Goal: Task Accomplishment & Management: Use online tool/utility

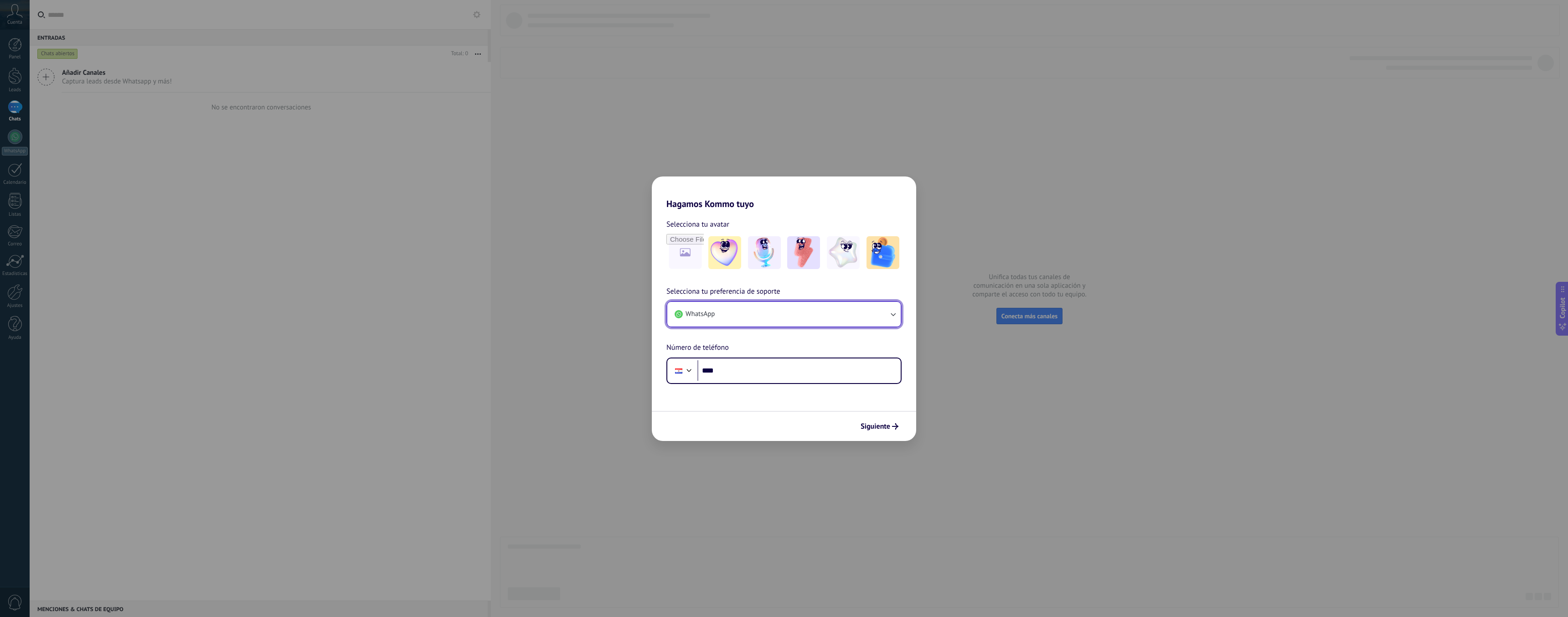
click at [850, 318] on button "WhatsApp" at bounding box center [783, 314] width 233 height 24
click at [852, 316] on li "WhatsApp" at bounding box center [782, 312] width 222 height 20
click at [769, 305] on button "WhatsApp" at bounding box center [783, 314] width 233 height 24
click at [769, 305] on li "WhatsApp" at bounding box center [782, 312] width 222 height 20
click at [765, 374] on input "****" at bounding box center [799, 371] width 203 height 21
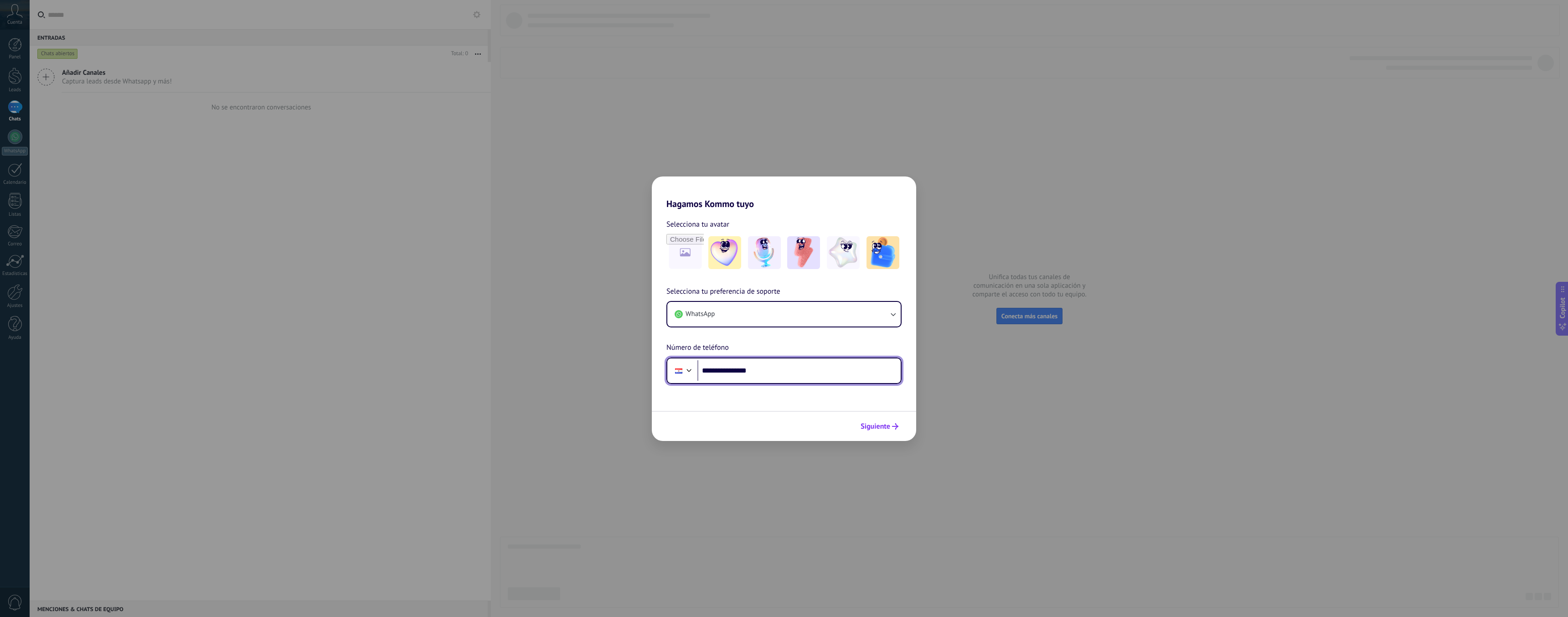
type input "**********"
click at [879, 424] on span "Siguiente" at bounding box center [875, 426] width 30 height 6
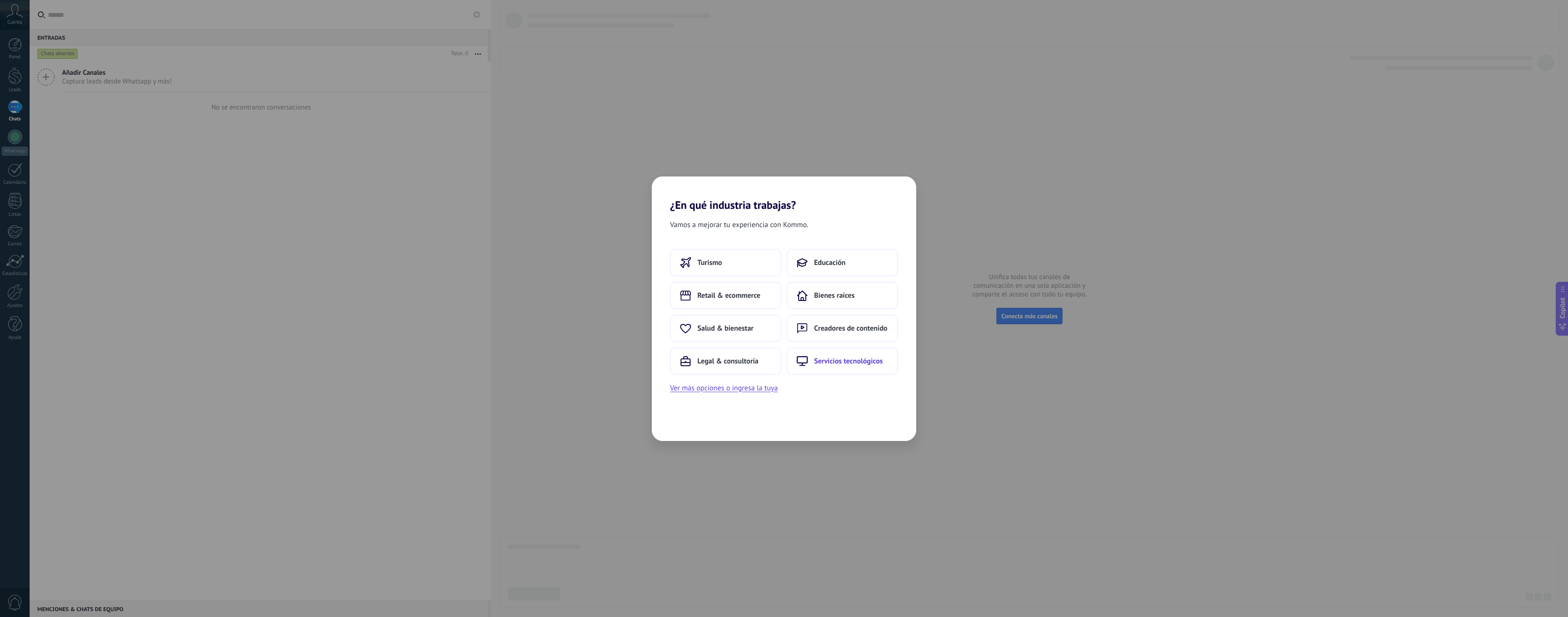
click at [845, 364] on span "Servicios tecnológicos" at bounding box center [848, 361] width 69 height 9
click at [758, 266] on button "Agencia de marketing" at bounding box center [726, 263] width 111 height 27
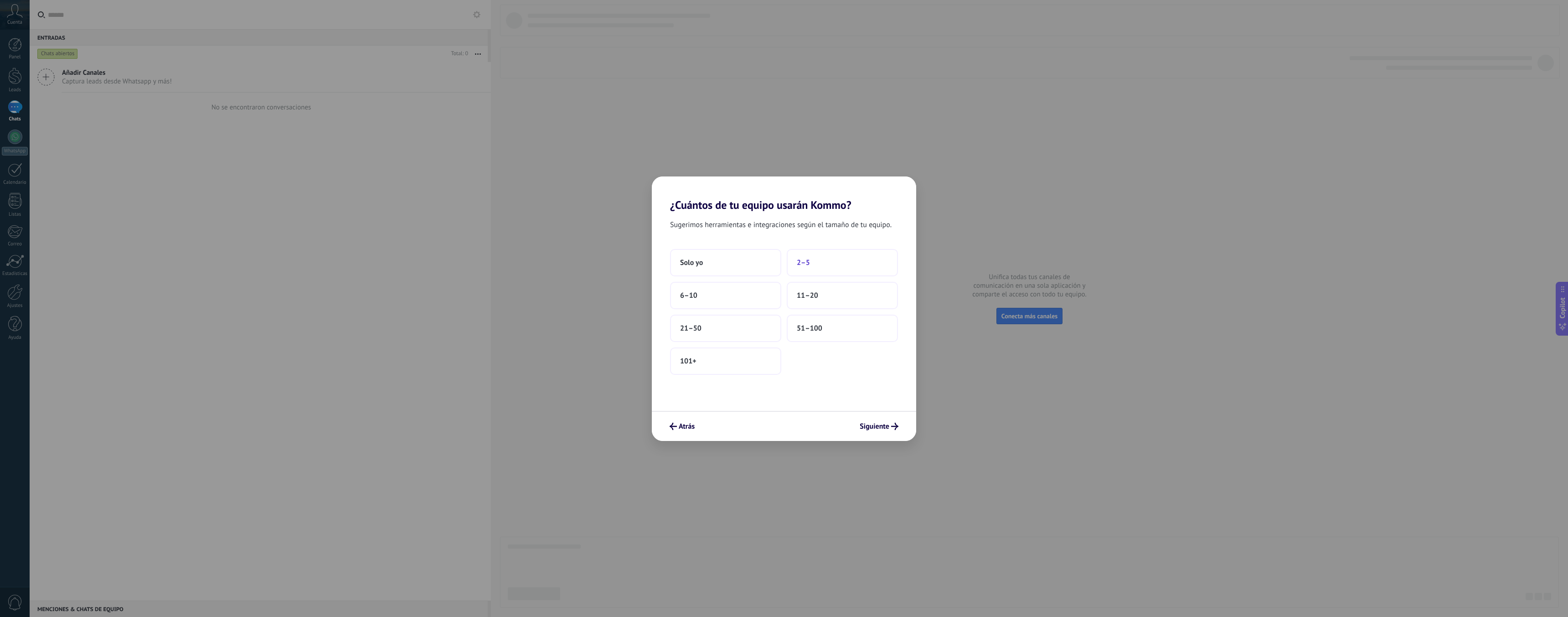
click at [829, 260] on button "2–5" at bounding box center [842, 263] width 111 height 27
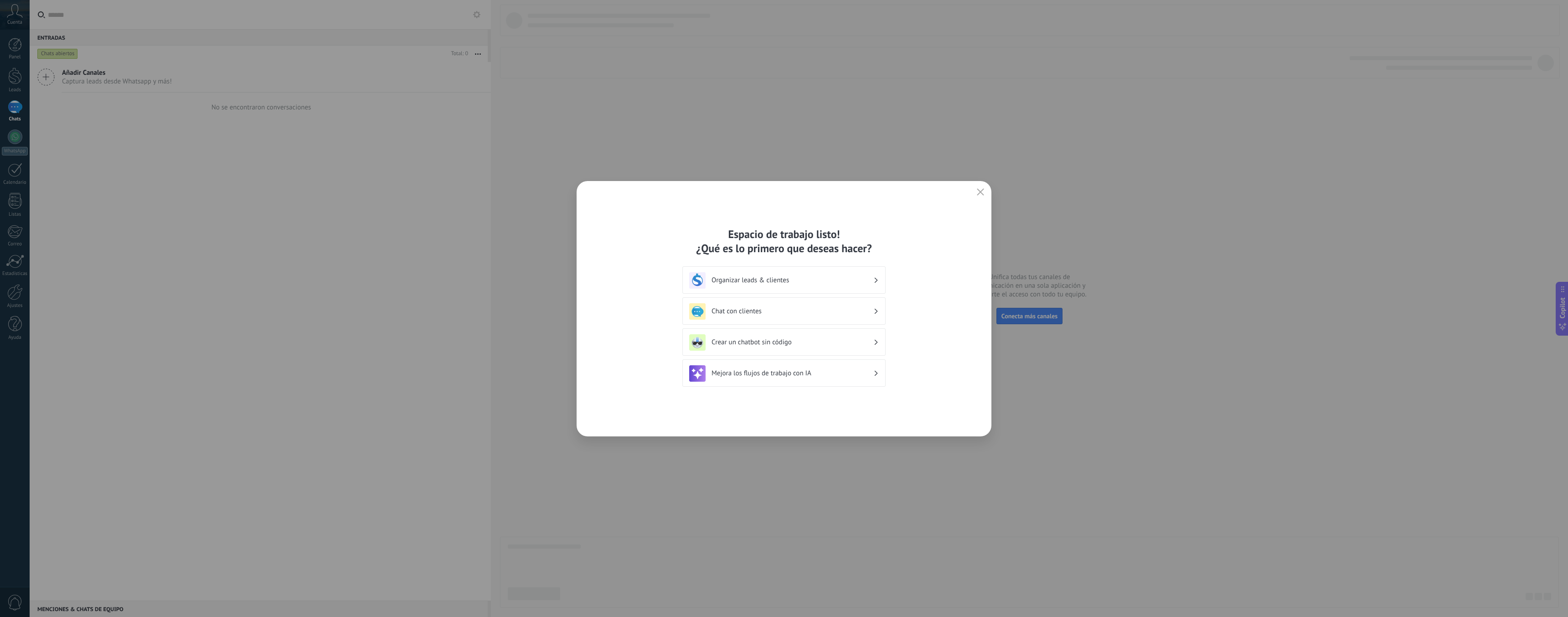
click at [829, 277] on h3 "Organizar leads & clientes" at bounding box center [793, 280] width 162 height 9
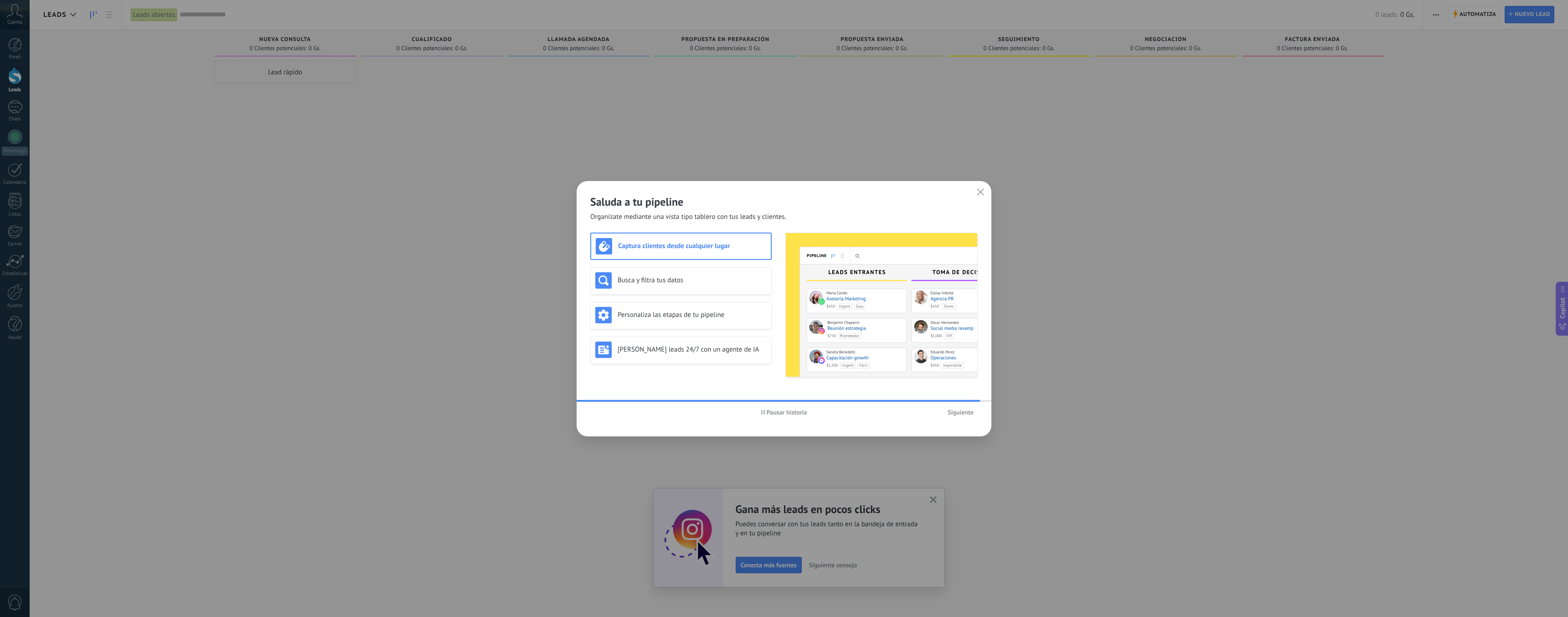
click at [961, 410] on span "Siguiente" at bounding box center [961, 412] width 26 height 6
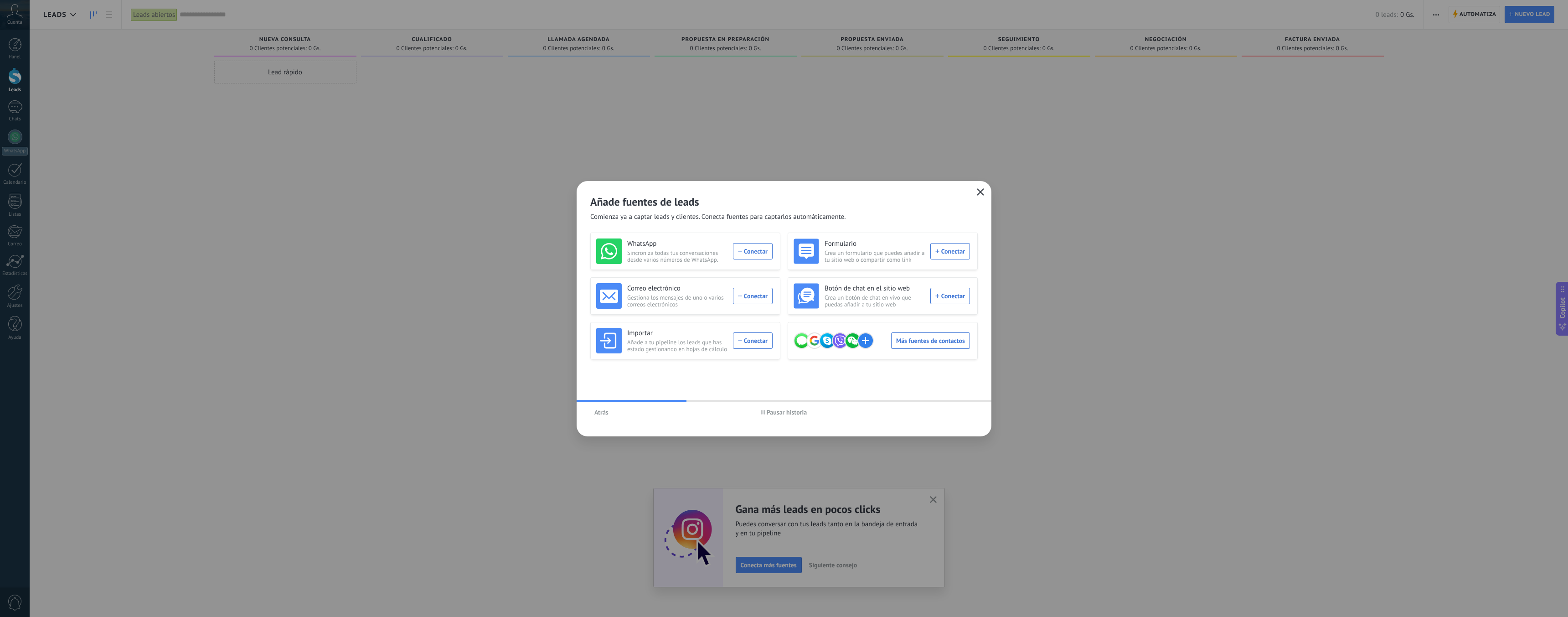
click at [981, 192] on icon "button" at bounding box center [981, 192] width 7 height 7
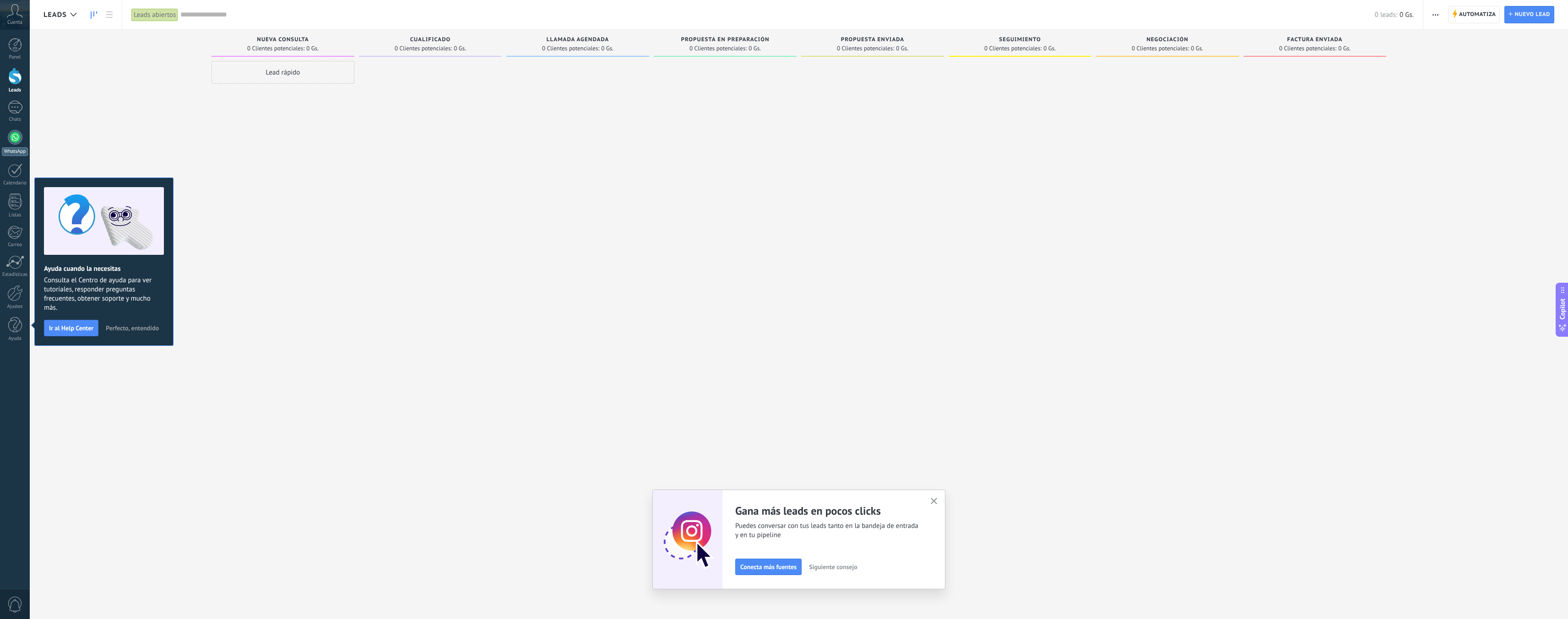
click at [17, 139] on div at bounding box center [15, 137] width 15 height 15
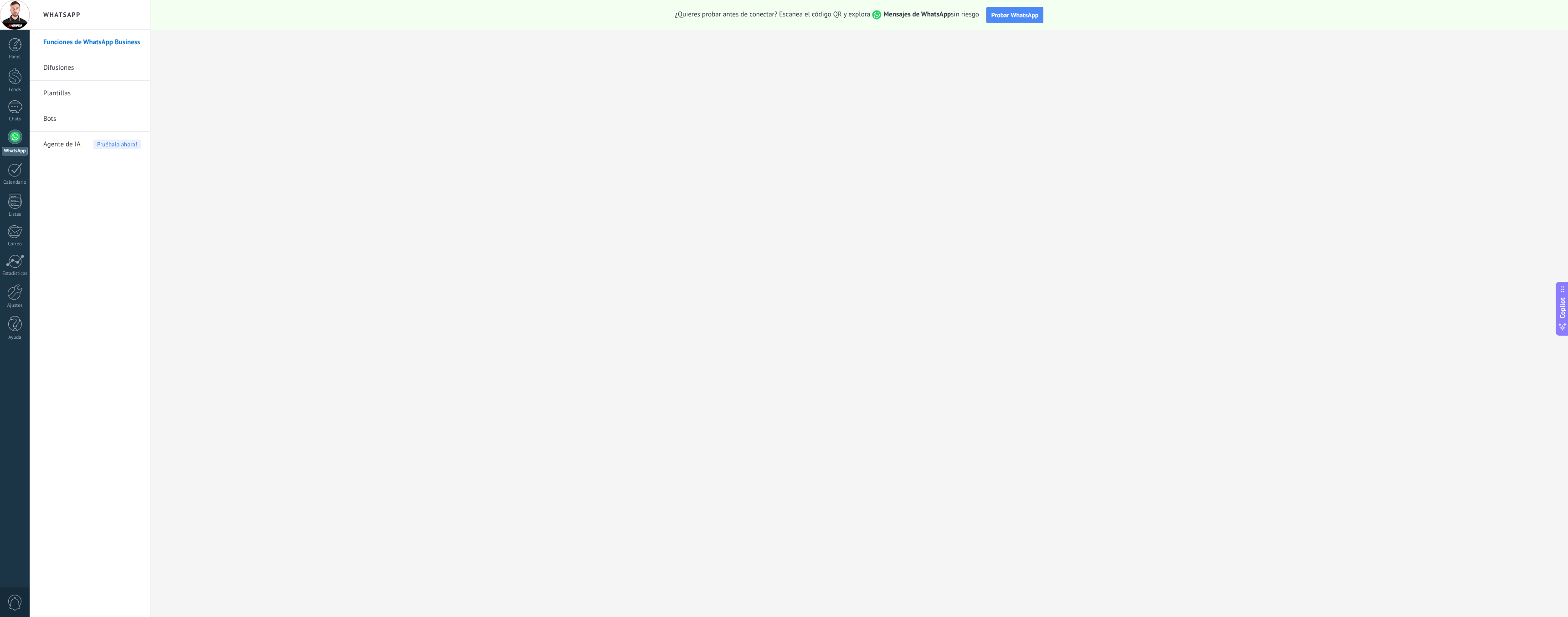
click at [105, 39] on link "Funciones de WhatsApp Business" at bounding box center [92, 43] width 97 height 26
click at [65, 93] on link "Plantillas" at bounding box center [92, 94] width 97 height 26
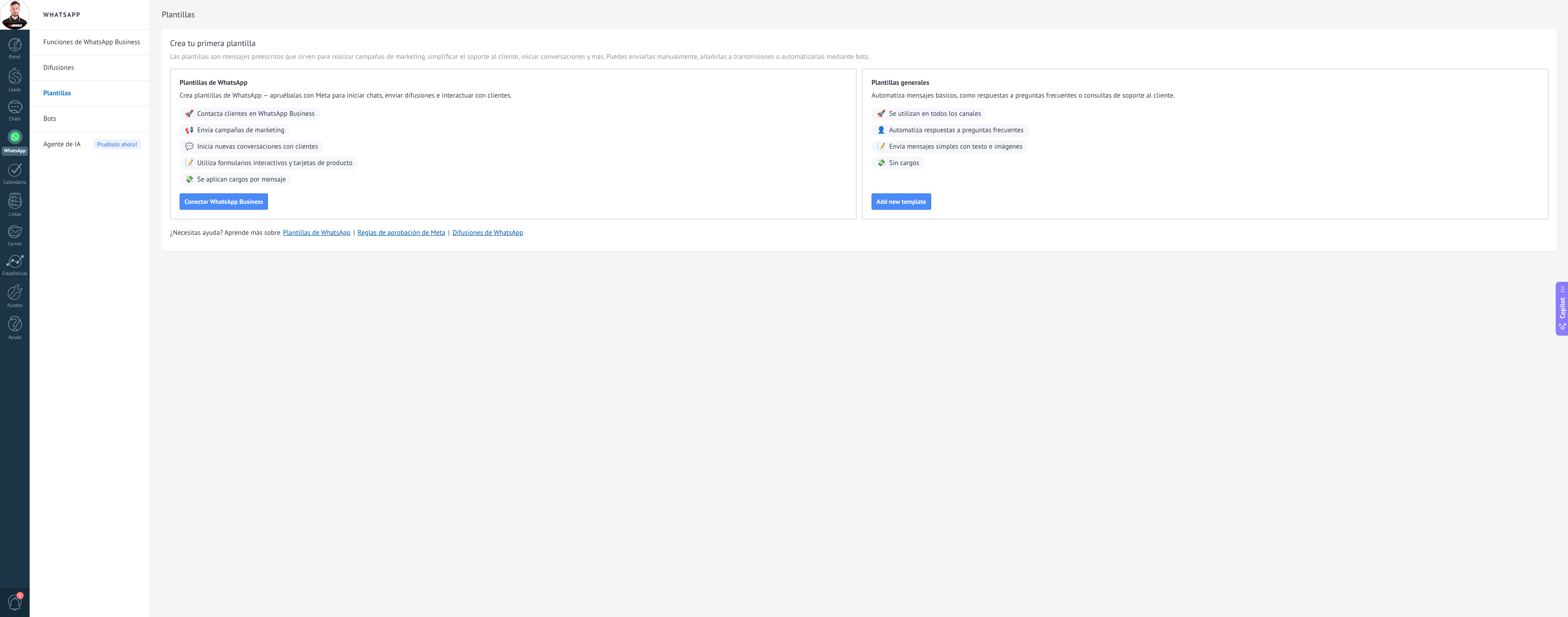
click at [17, 137] on div at bounding box center [15, 137] width 15 height 15
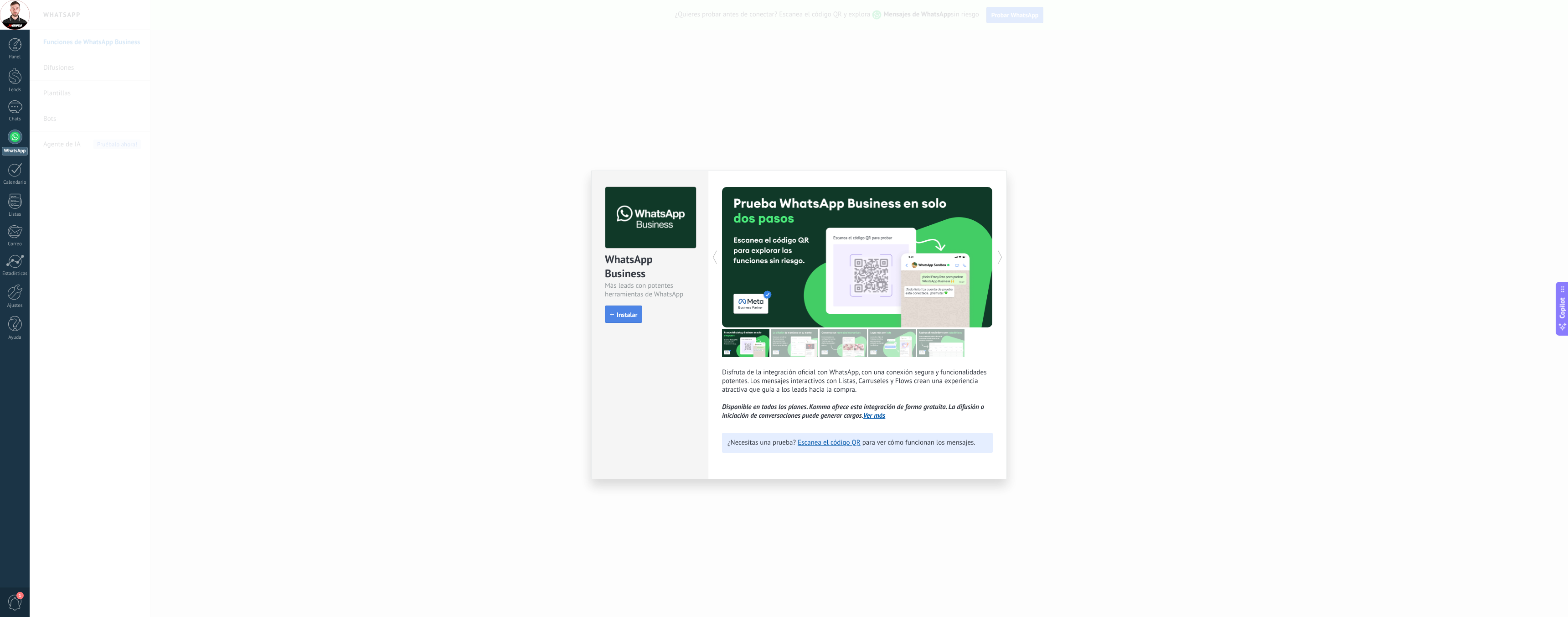
click at [629, 315] on span "Instalar" at bounding box center [627, 314] width 21 height 6
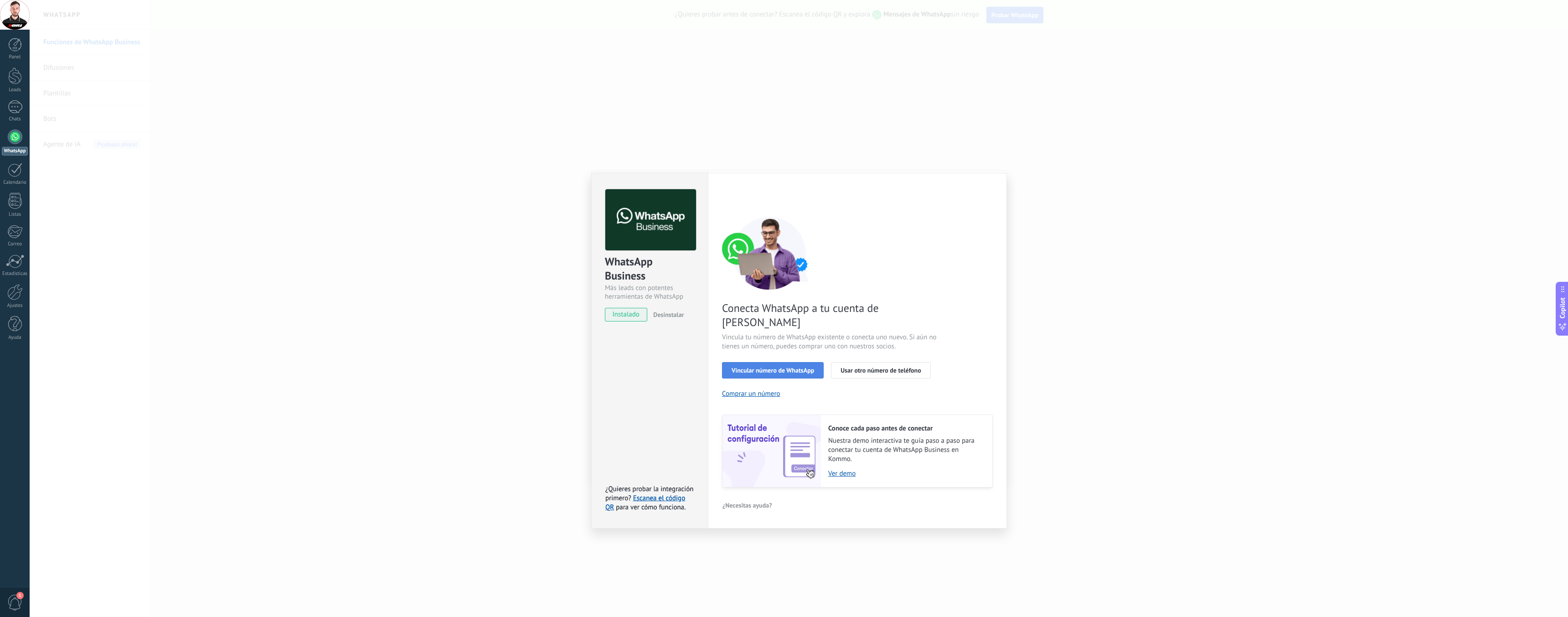
click at [757, 367] on span "Vincular número de WhatsApp" at bounding box center [773, 370] width 83 height 6
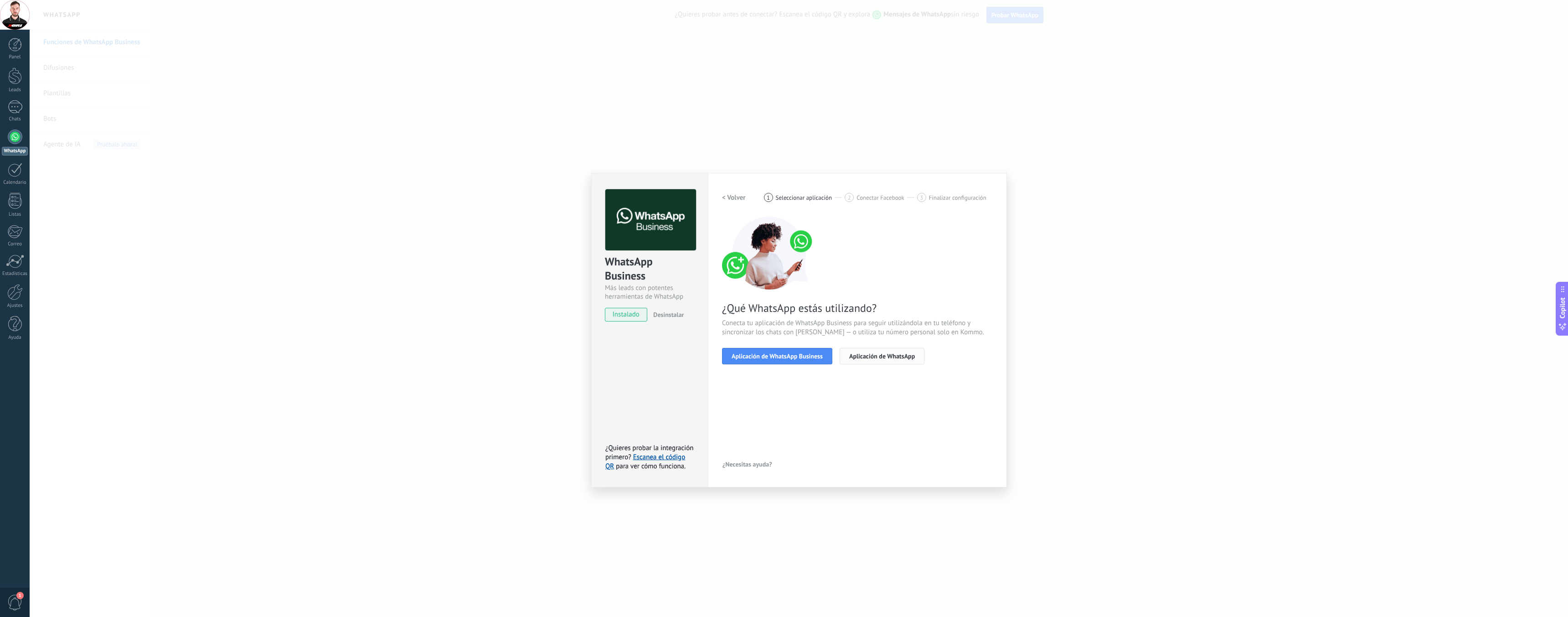
click at [881, 356] on span "Aplicación de WhatsApp" at bounding box center [882, 356] width 66 height 6
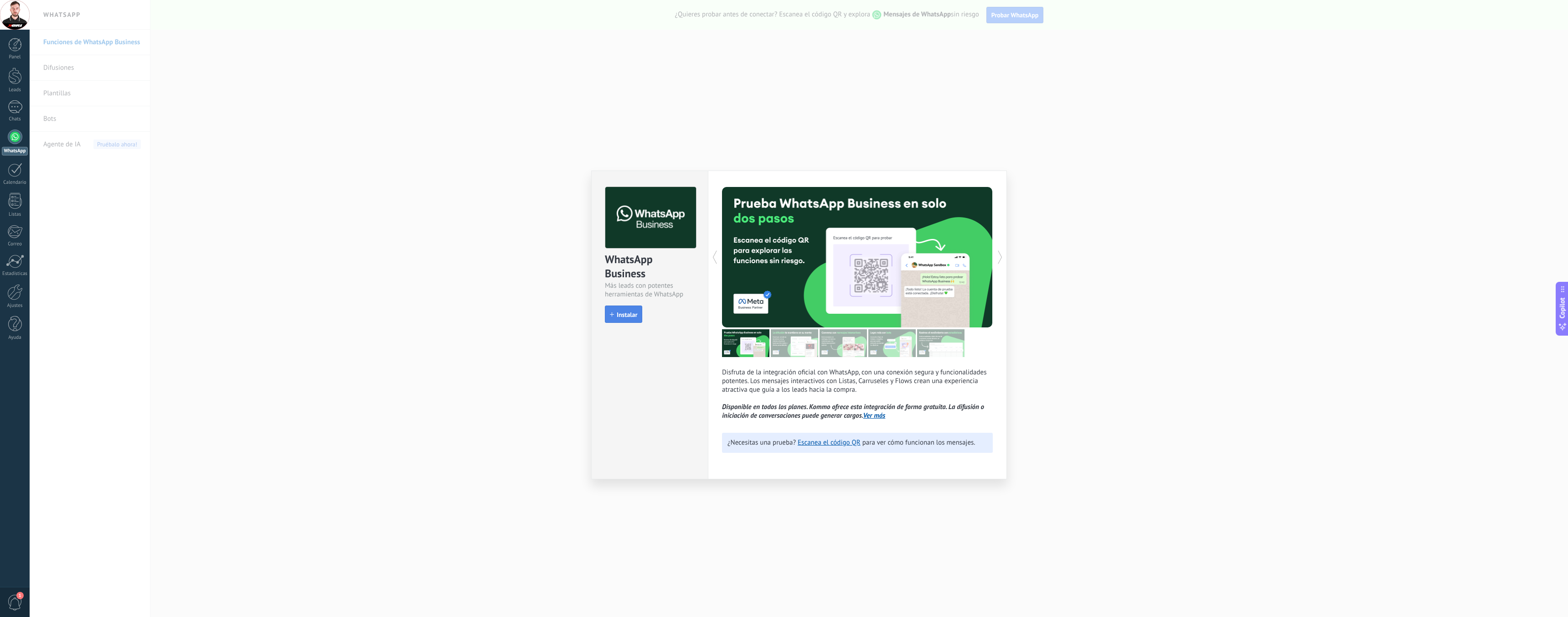
click at [628, 311] on button "Instalar" at bounding box center [623, 314] width 37 height 17
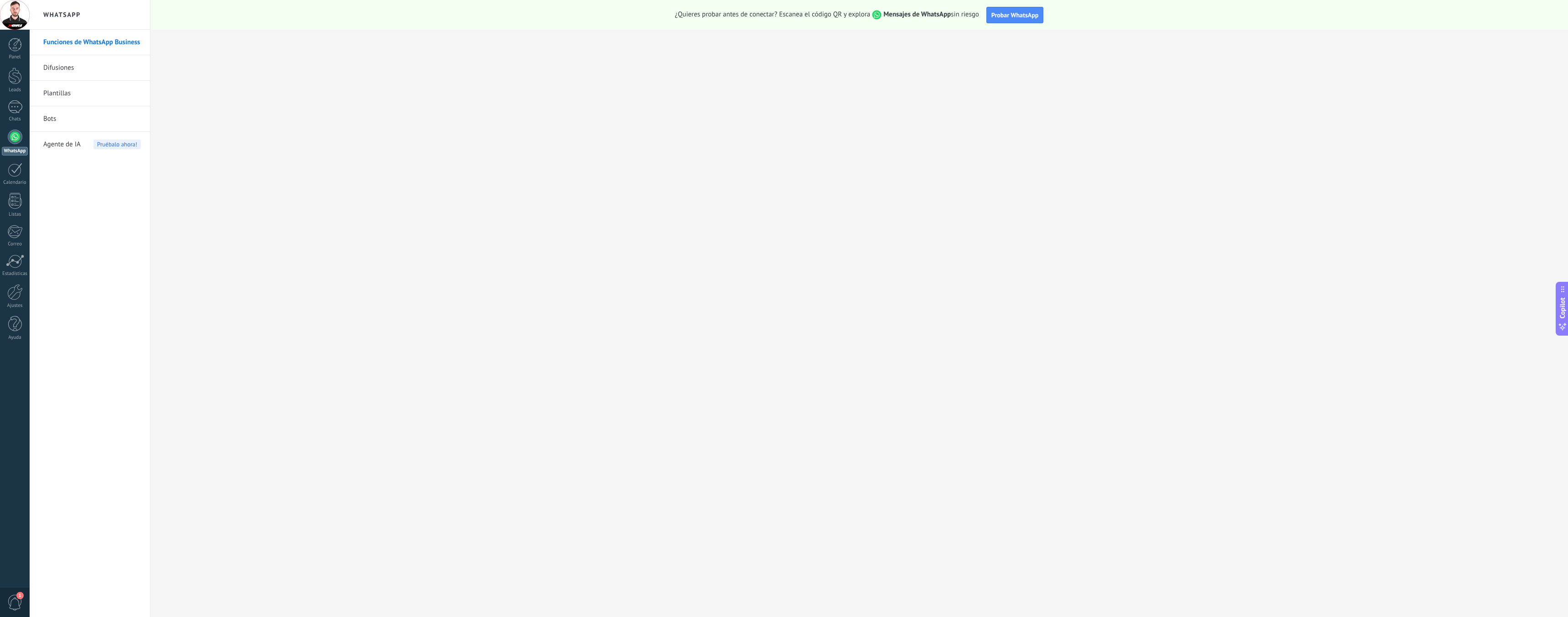
click at [59, 120] on link "Bots" at bounding box center [92, 119] width 97 height 26
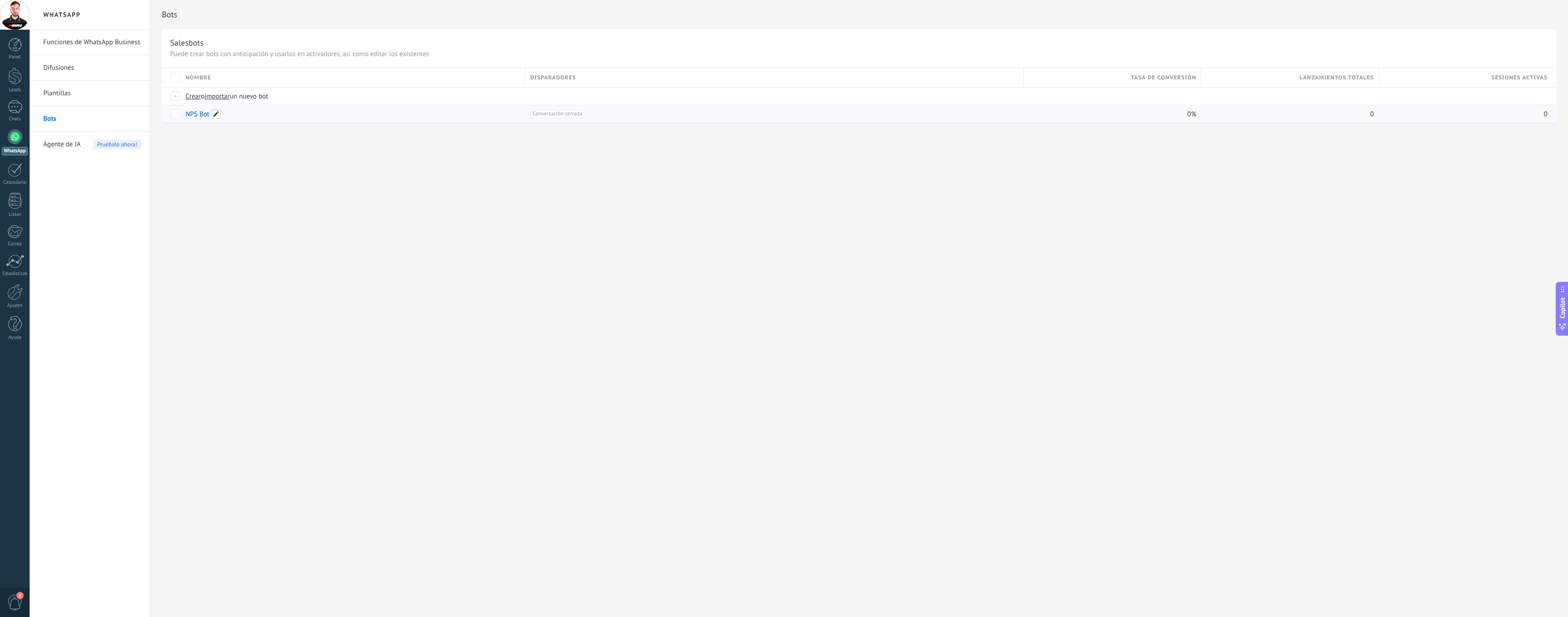
click at [215, 116] on span at bounding box center [215, 114] width 9 height 9
click at [178, 111] on div "Nombre Disparadores Tasa de conversión Lanzamientos totales Sesiones activas Cr…" at bounding box center [859, 95] width 1395 height 55
click at [213, 115] on span at bounding box center [215, 114] width 9 height 9
type input "*"
type input "**********"
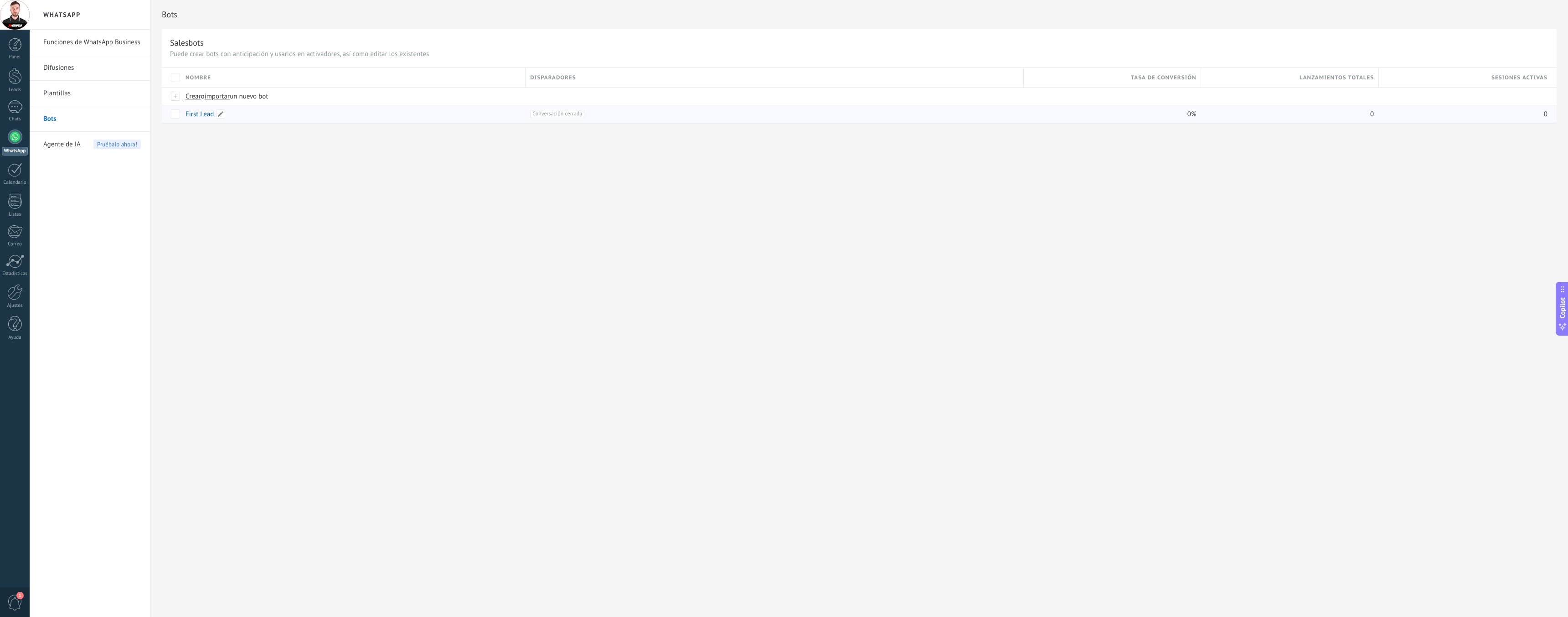
click at [200, 116] on link "First Lead" at bounding box center [200, 114] width 28 height 9
type input "**********"
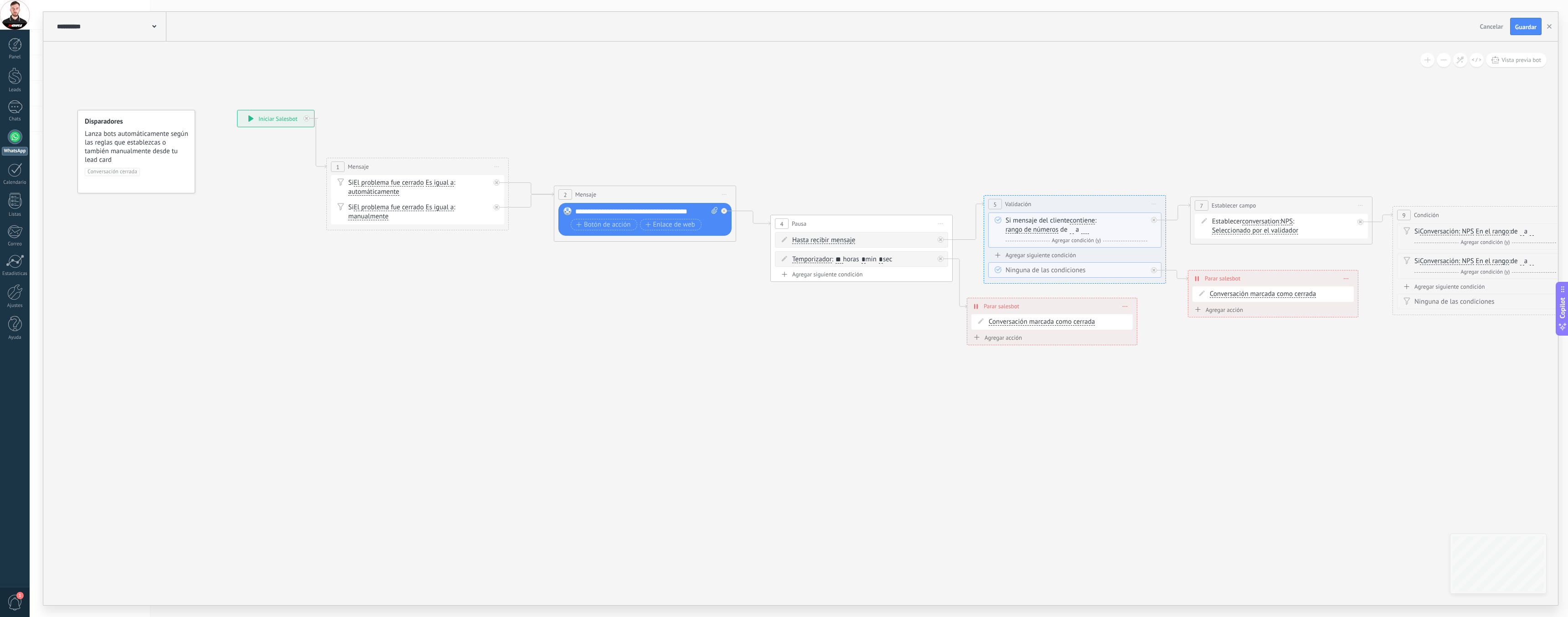
click at [271, 124] on div "**********" at bounding box center [276, 118] width 77 height 16
click at [251, 121] on icon at bounding box center [251, 118] width 5 height 6
click at [250, 118] on icon at bounding box center [251, 118] width 5 height 6
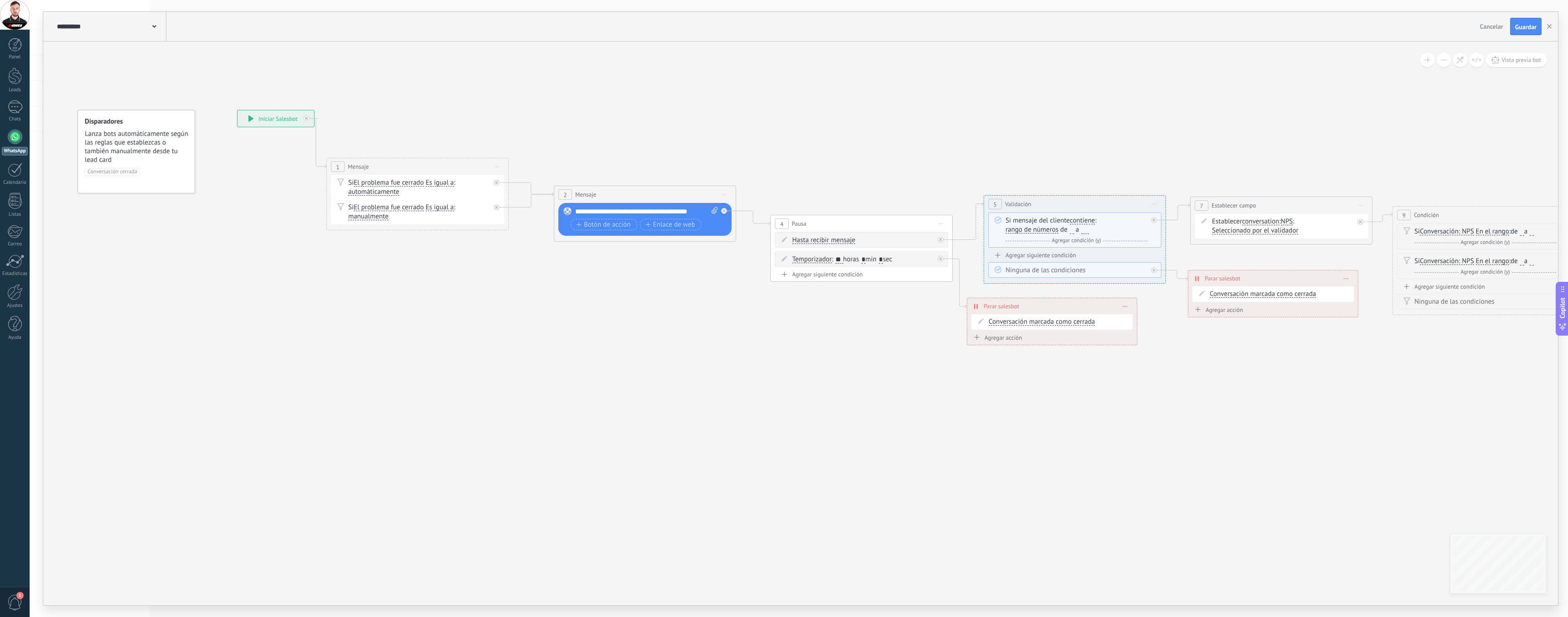
click at [379, 181] on div "Si El problema fue cerrado El problema fue cerrado El problema fue cerrado El p…" at bounding box center [419, 188] width 142 height 18
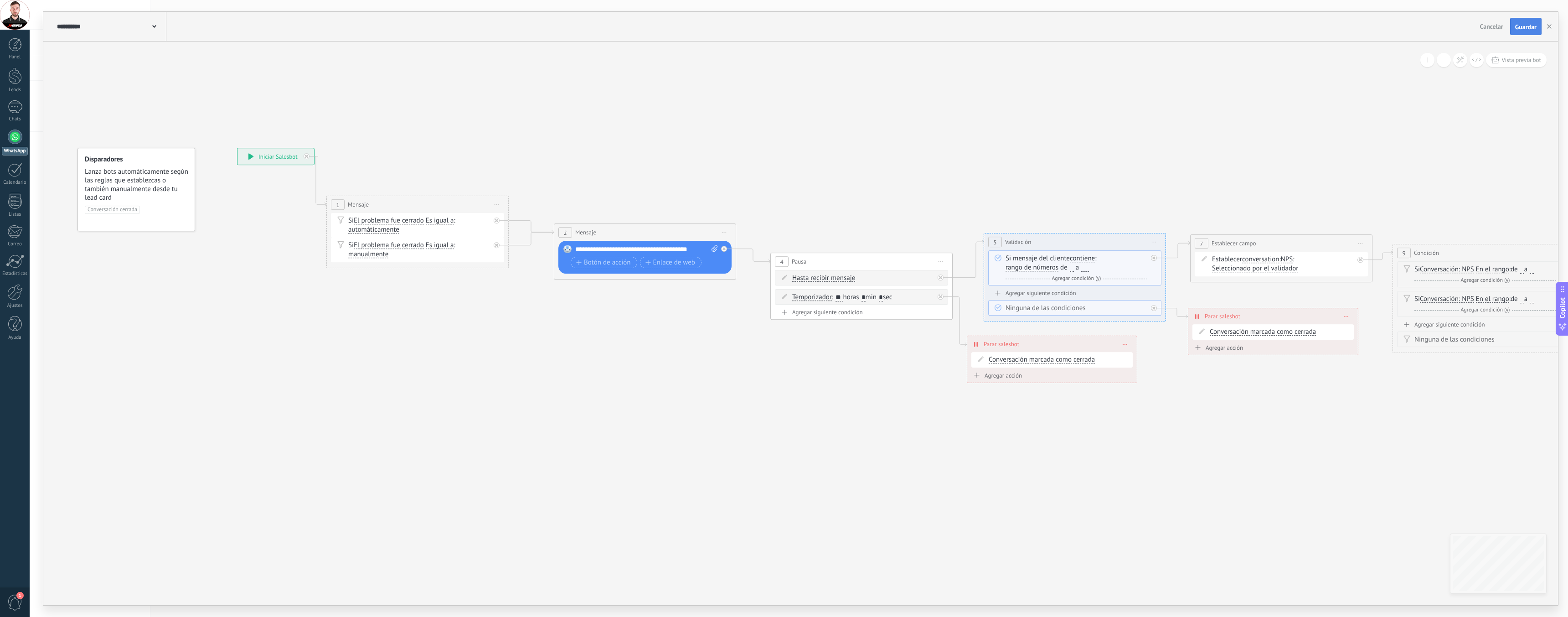
click at [1527, 24] on span "Guardar" at bounding box center [1525, 27] width 21 height 6
click at [1520, 63] on span "Vista previa bot" at bounding box center [1521, 60] width 40 height 8
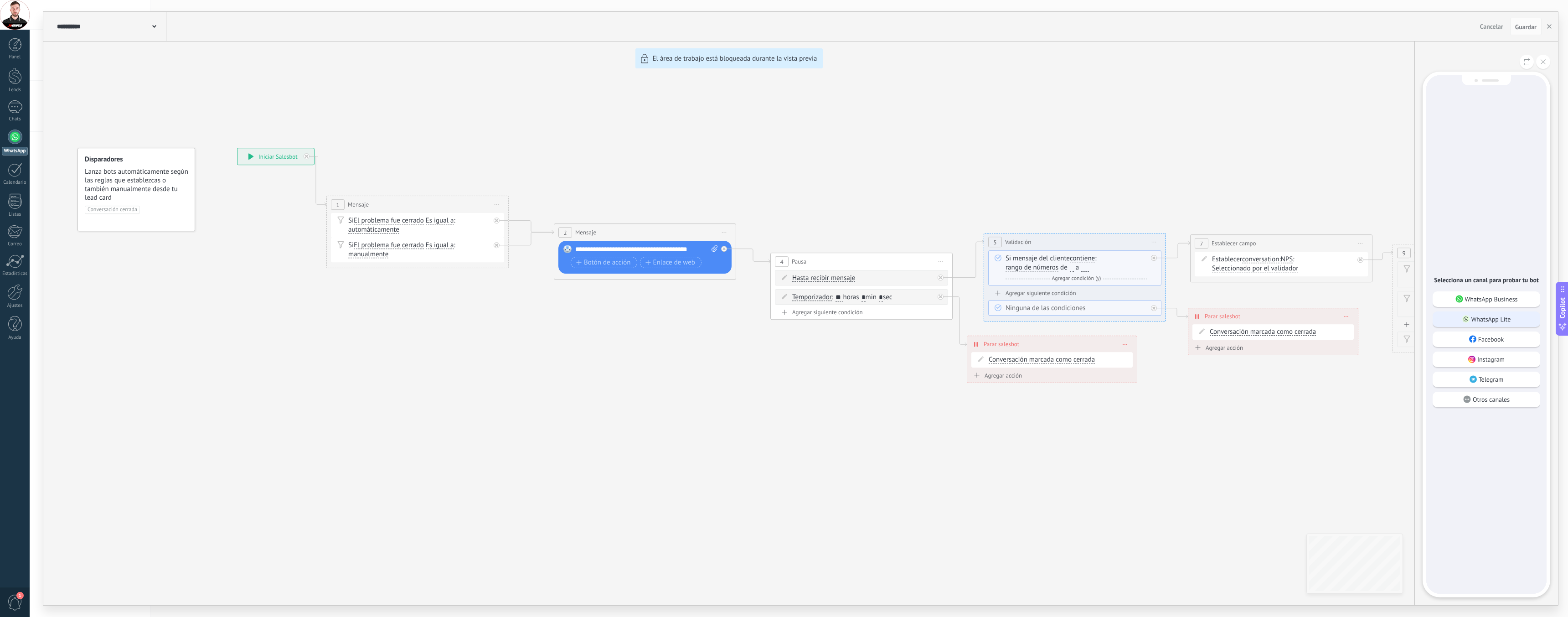
click at [1492, 320] on p "WhatsApp Lite" at bounding box center [1491, 319] width 40 height 8
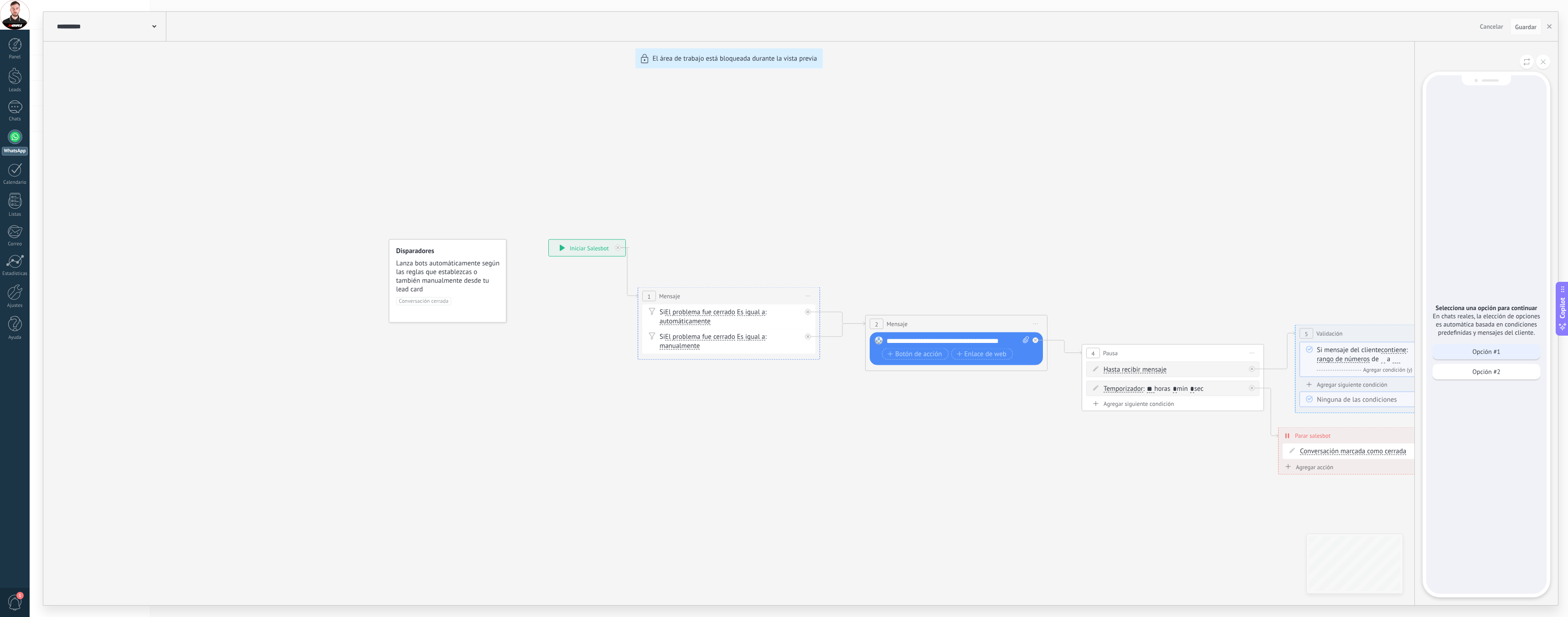
click at [1504, 354] on div "Opción #1" at bounding box center [1486, 351] width 108 height 15
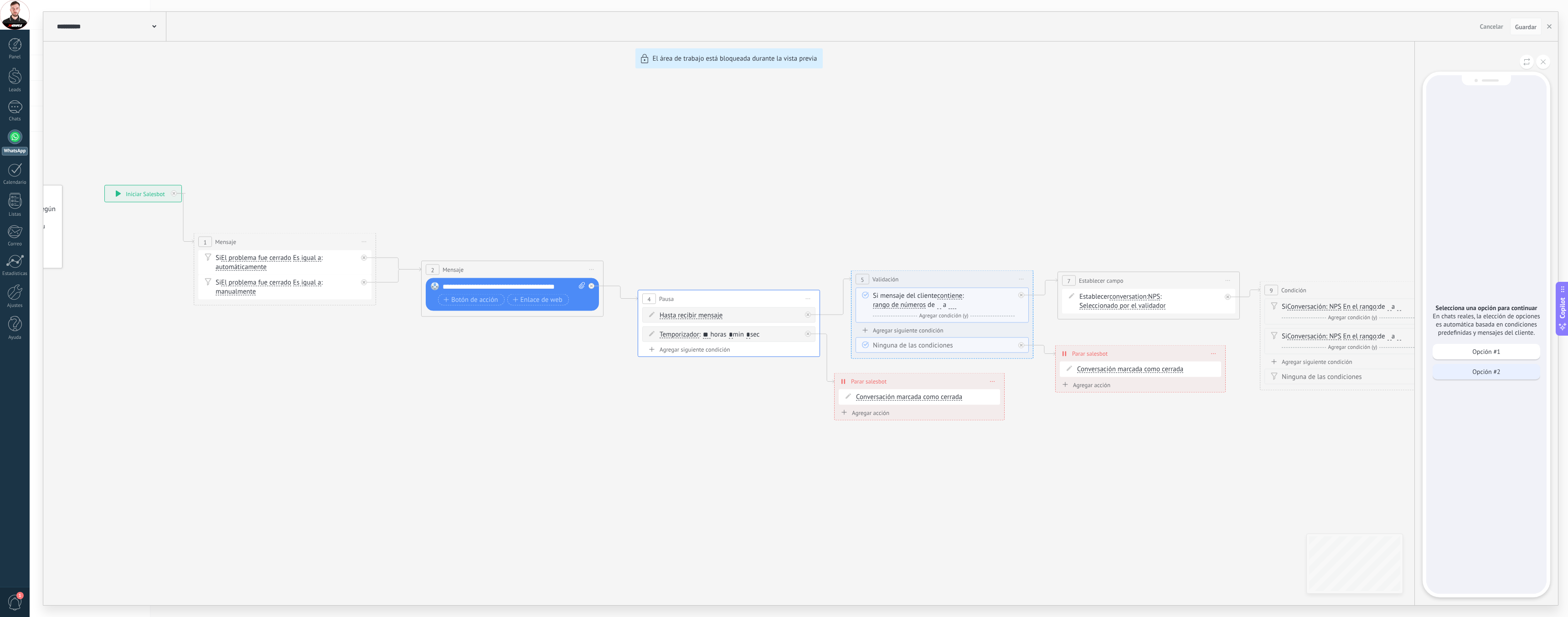
click at [1482, 375] on p "Opción #2" at bounding box center [1486, 372] width 28 height 8
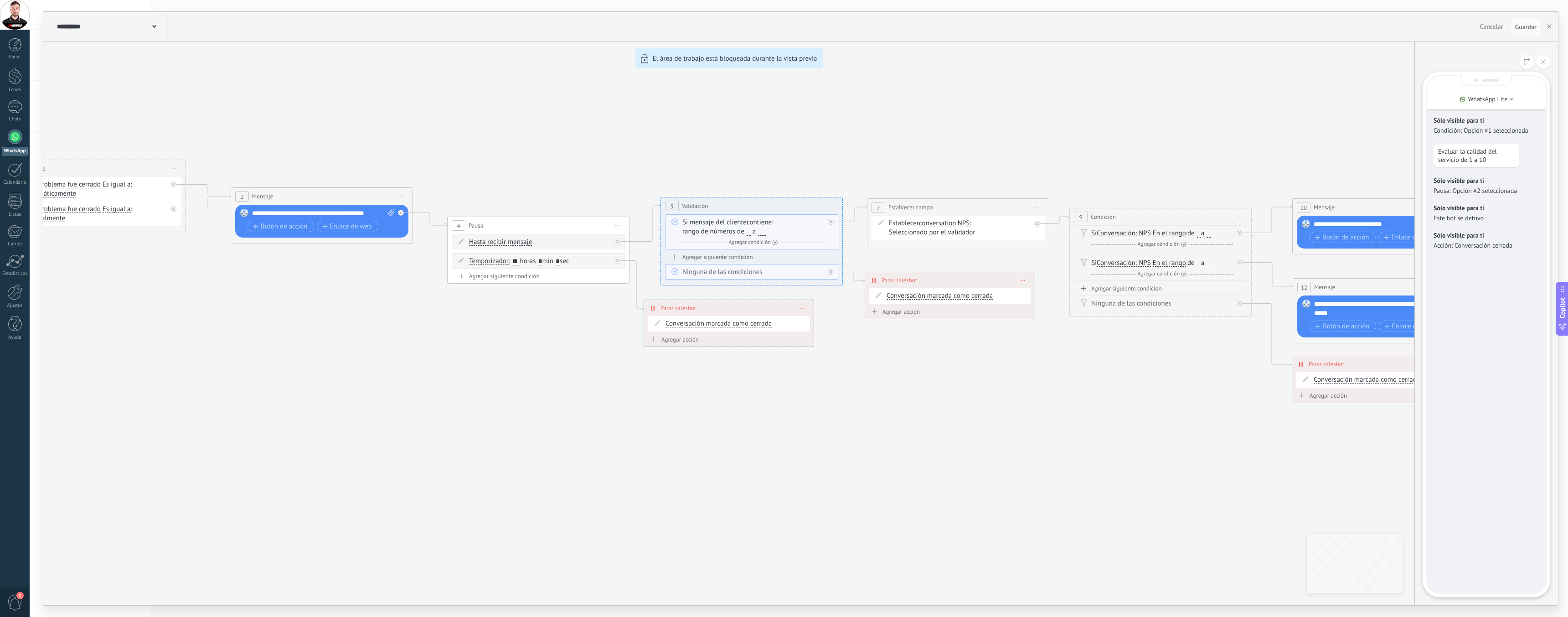
click at [526, 110] on div "**********" at bounding box center [800, 308] width 1514 height 593
drag, startPoint x: 453, startPoint y: 93, endPoint x: 685, endPoint y: 150, distance: 238.9
drag, startPoint x: 411, startPoint y: 102, endPoint x: 535, endPoint y: 153, distance: 134.1
click at [535, 153] on div "**********" at bounding box center [800, 308] width 1514 height 593
click at [1541, 63] on icon at bounding box center [1543, 62] width 5 height 5
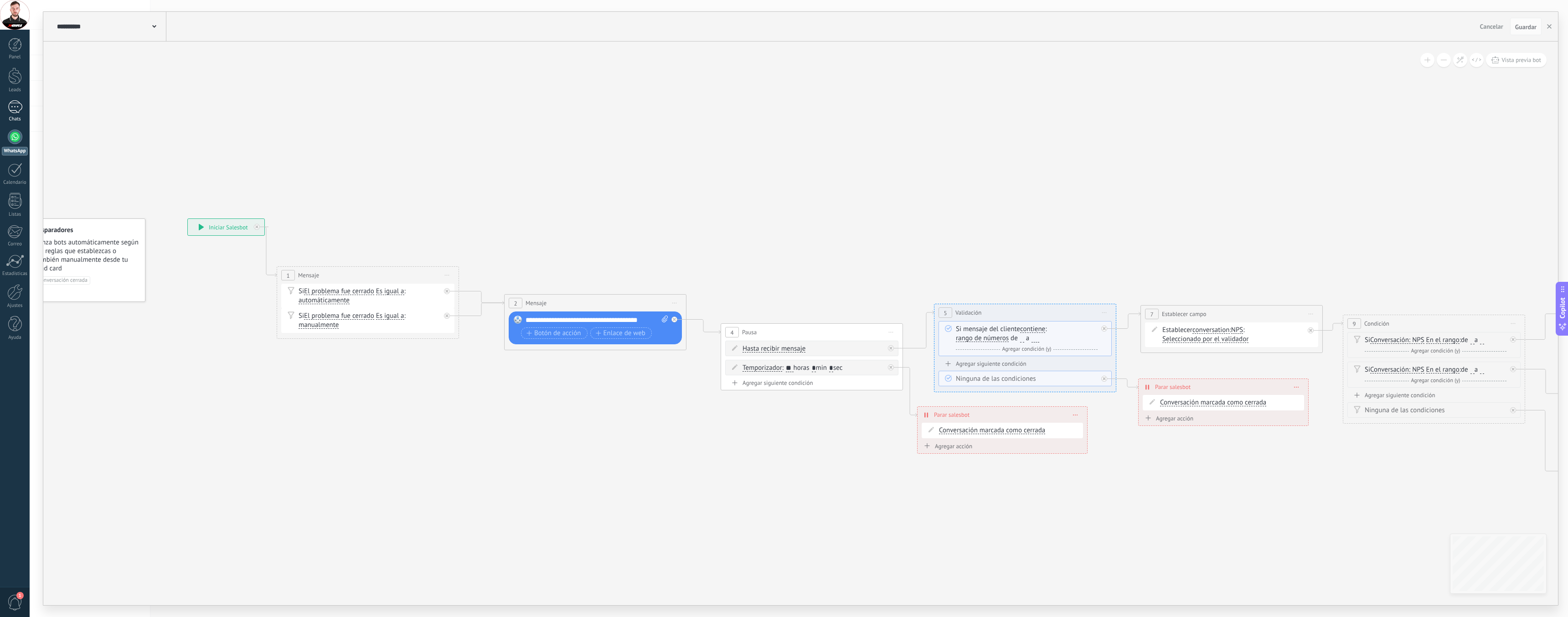
click at [4, 112] on link "Chats" at bounding box center [15, 111] width 30 height 22
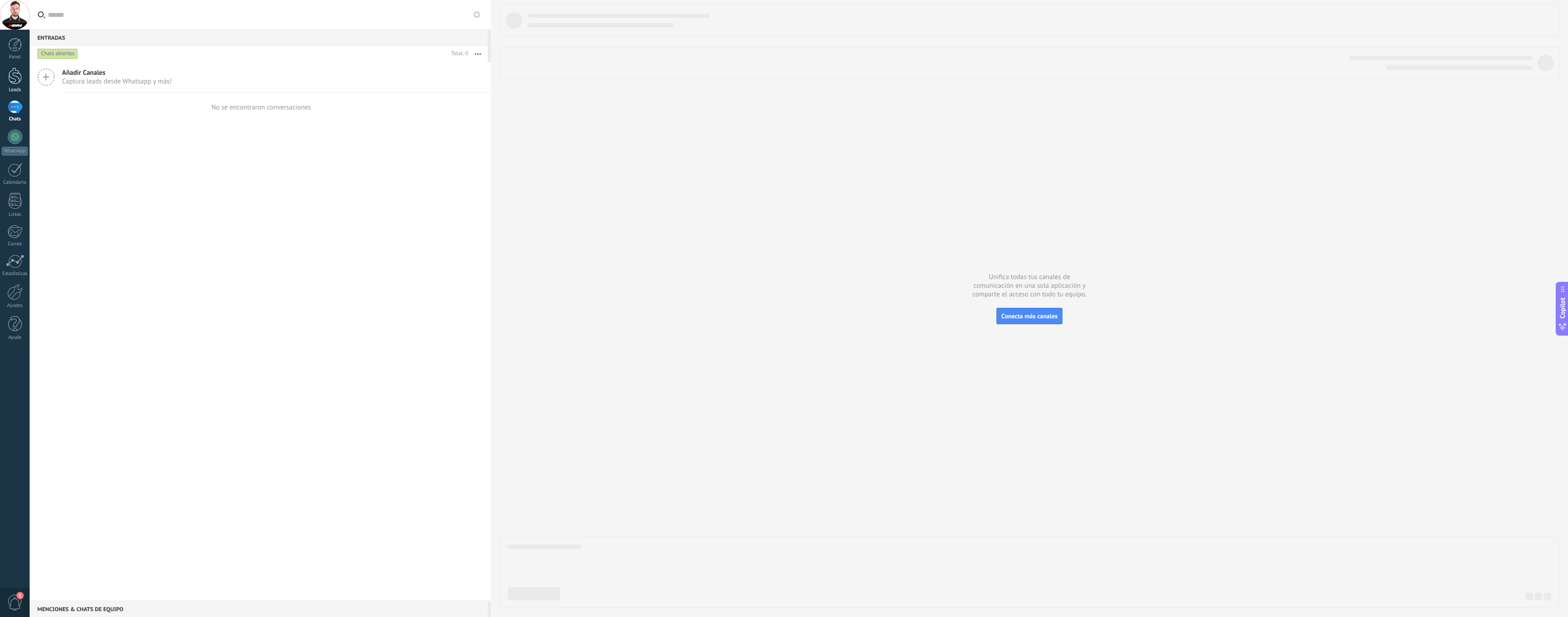
click at [19, 86] on link "Leads" at bounding box center [15, 80] width 30 height 26
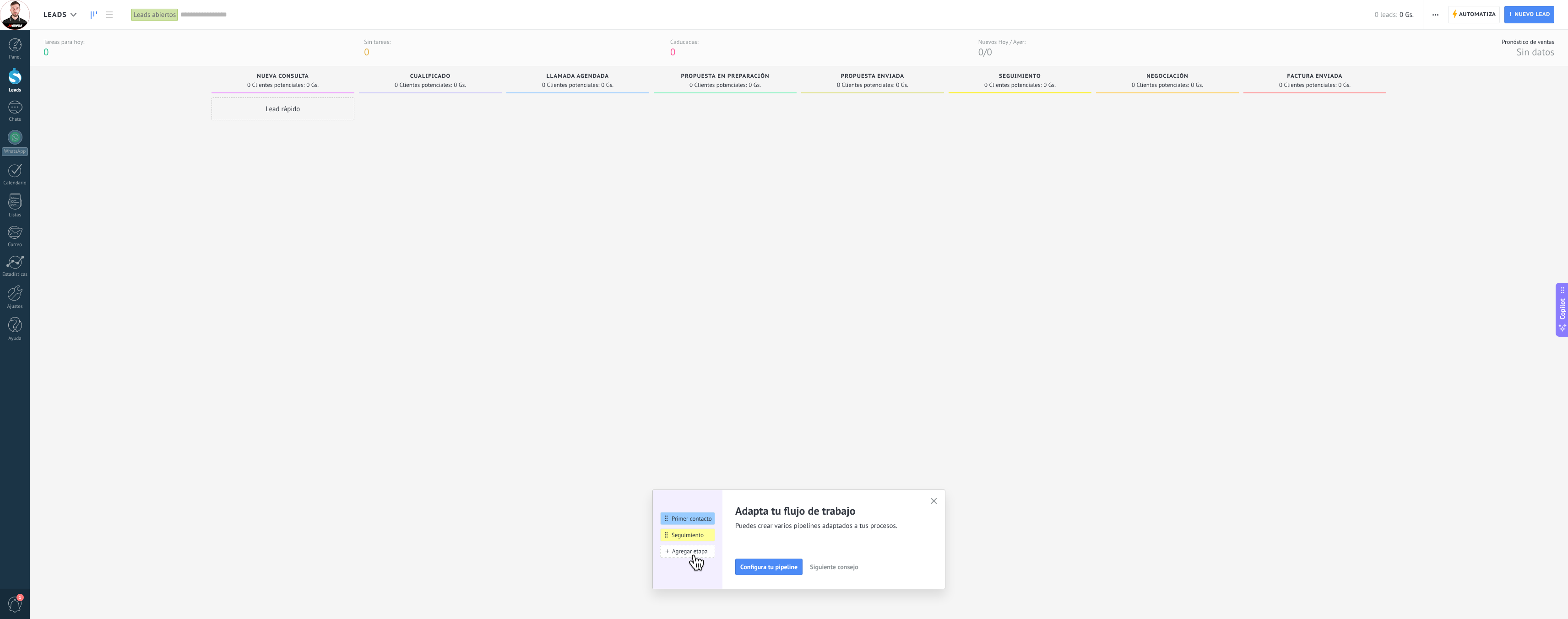
click at [267, 112] on div "Lead rápido" at bounding box center [283, 109] width 143 height 23
type input "**********"
click at [245, 164] on input "text" at bounding box center [282, 164] width 134 height 13
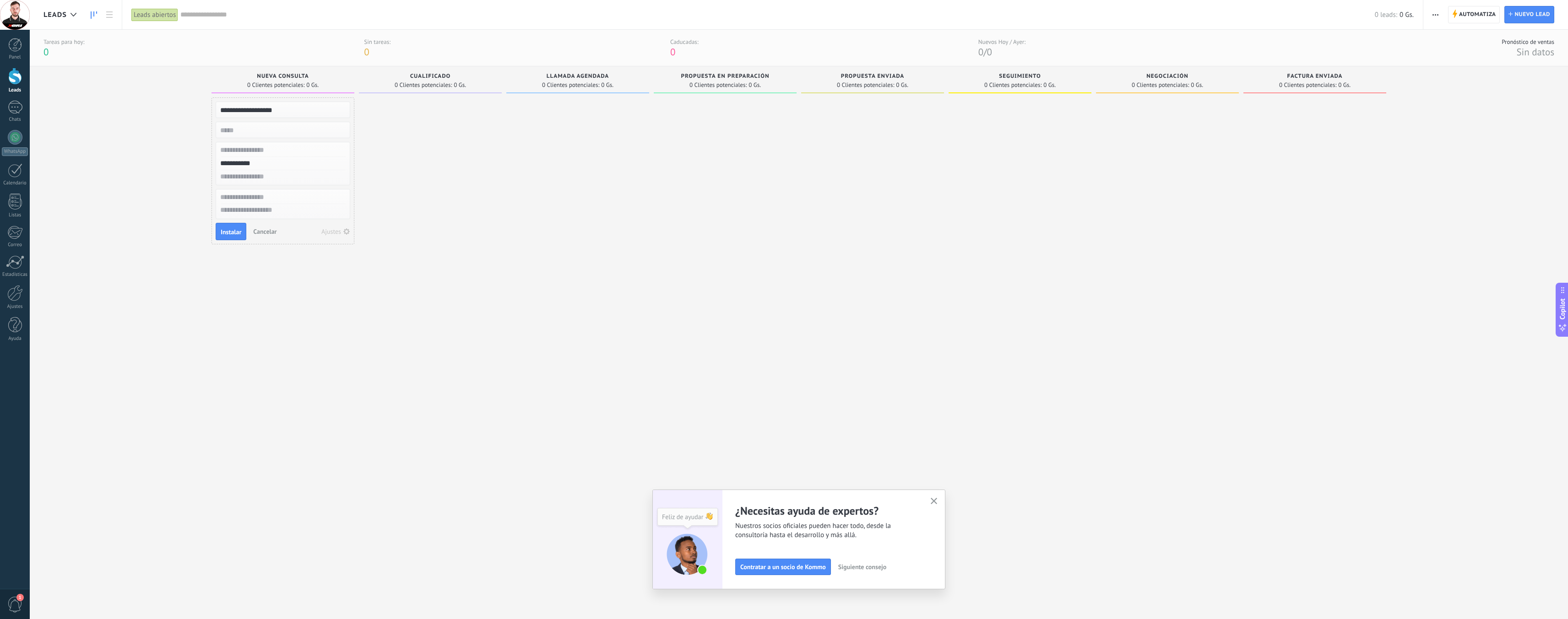
type input "**********"
click at [271, 176] on input "text" at bounding box center [282, 177] width 134 height 13
type input "**********"
type input "****"
type textarea "**"
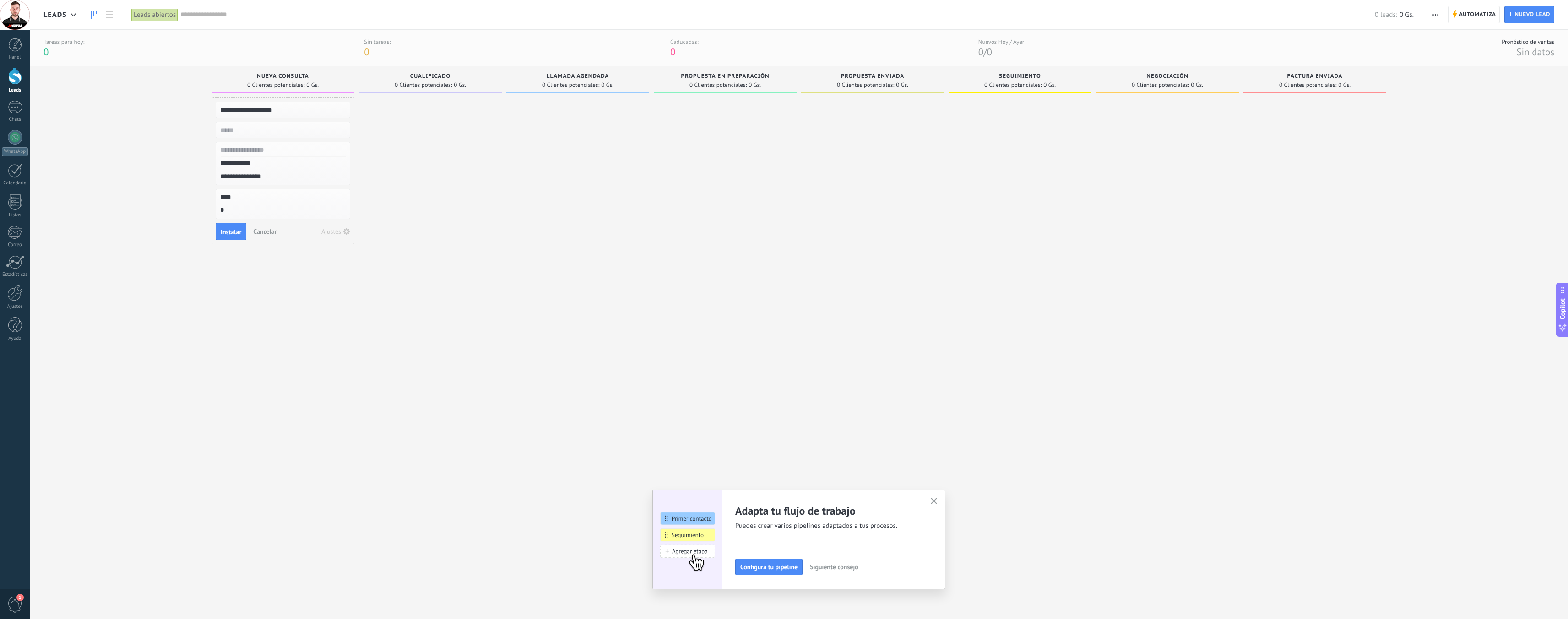
type textarea "**"
type textarea "***"
type textarea "****"
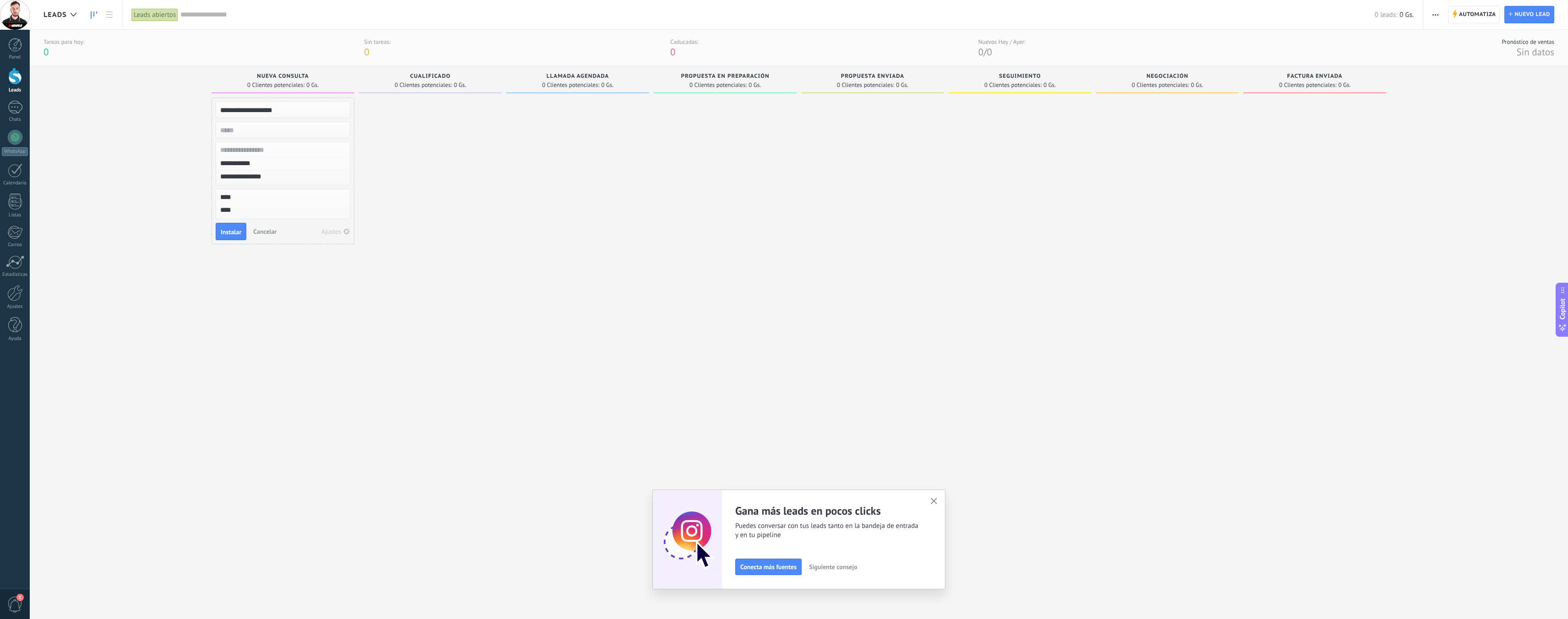
type textarea "*****"
type textarea "******"
type textarea "*******"
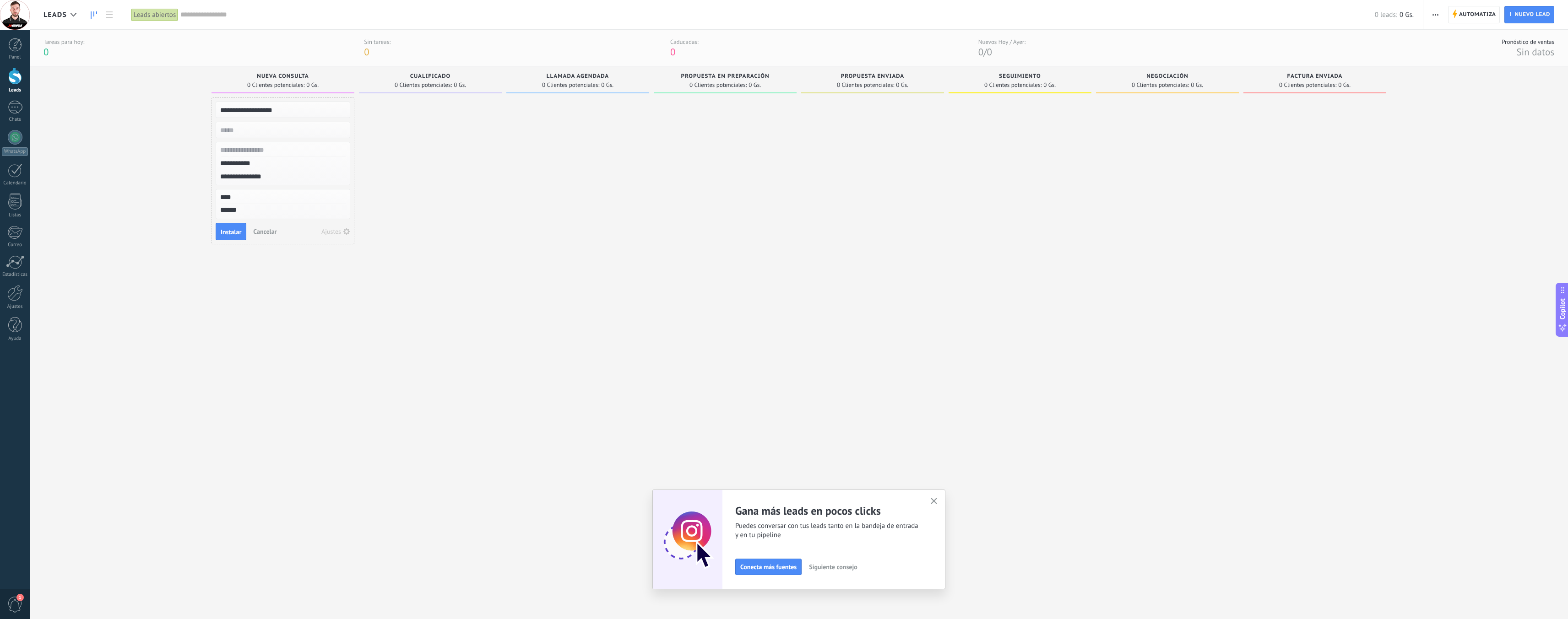
type textarea "*******"
click at [288, 136] on input "numeric" at bounding box center [282, 130] width 134 height 13
type input "******"
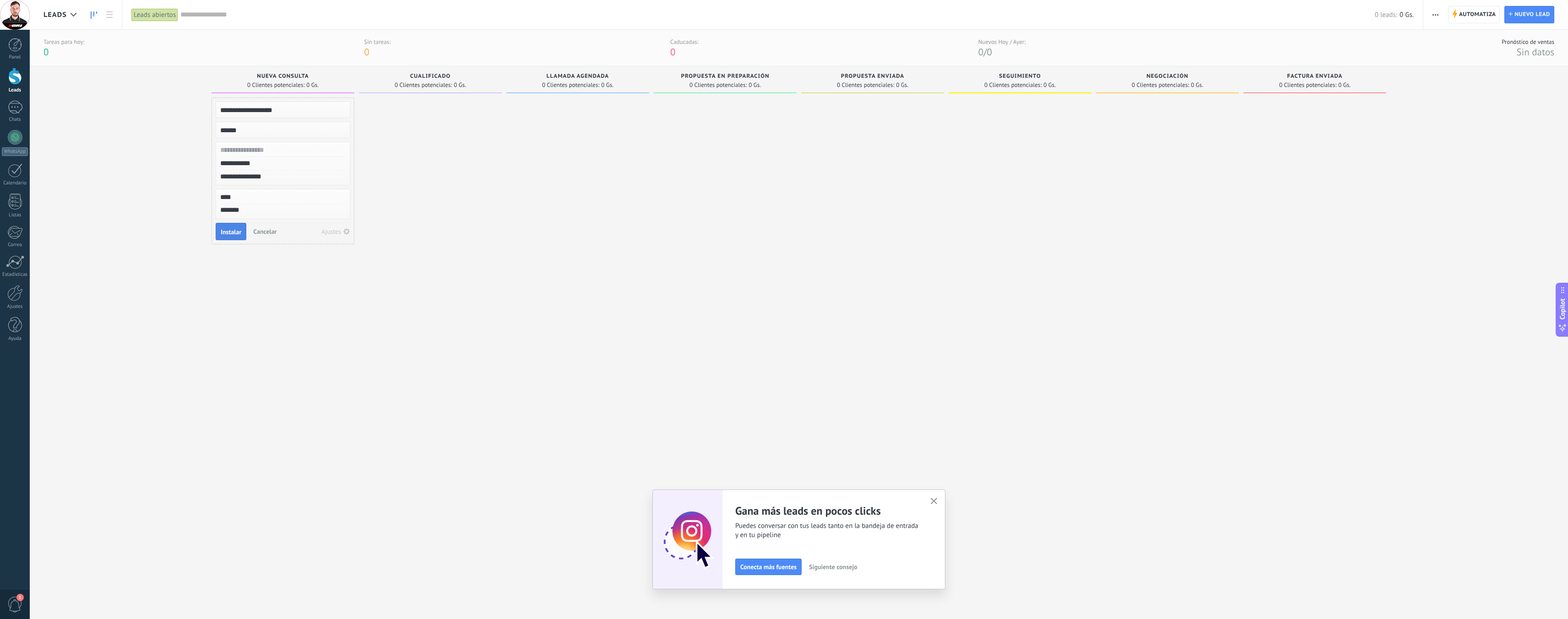
click at [220, 227] on button "Instalar" at bounding box center [231, 232] width 31 height 17
click at [278, 240] on div "Lead rápido ..., Xbri Hoy 10:11 Teste Primeiro lead 115.000 Gs. No hay tareas" at bounding box center [283, 348] width 143 height 500
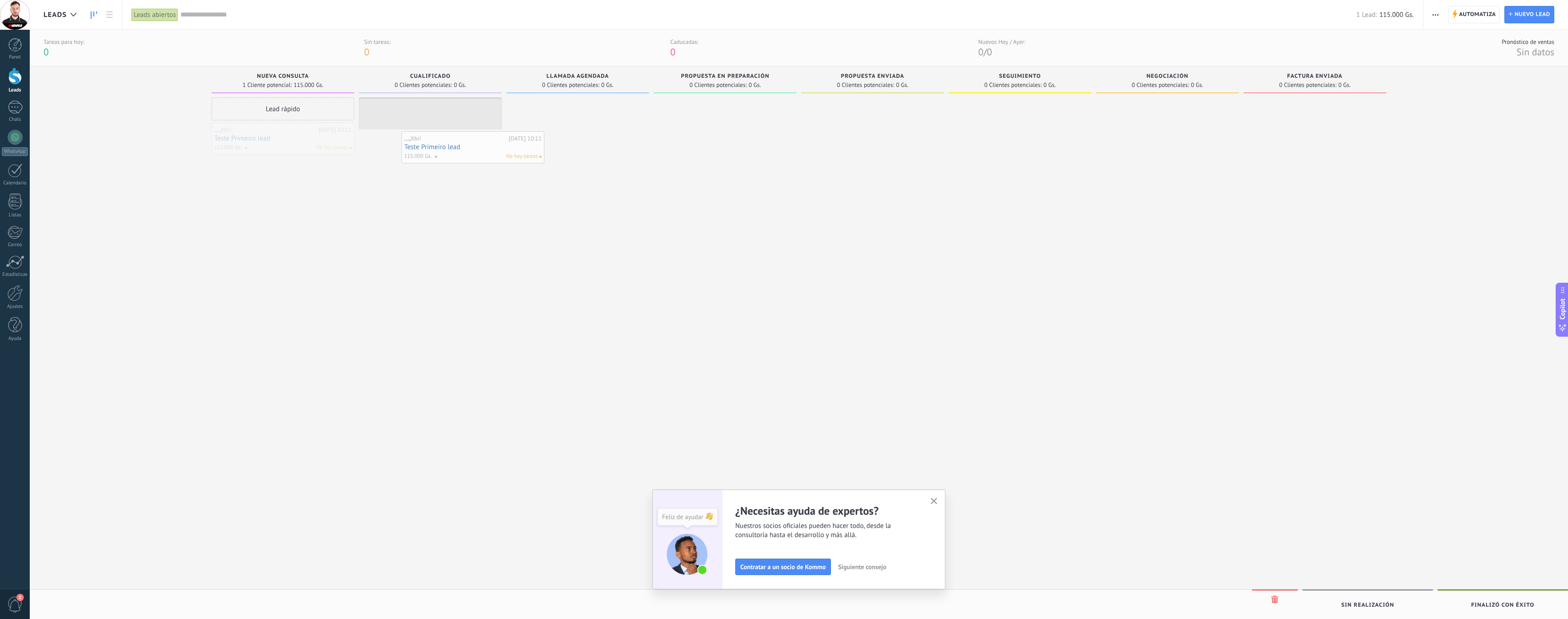
drag, startPoint x: 291, startPoint y: 140, endPoint x: 476, endPoint y: 139, distance: 185.0
drag, startPoint x: 437, startPoint y: 113, endPoint x: 305, endPoint y: 123, distance: 132.4
drag, startPoint x: 283, startPoint y: 129, endPoint x: 427, endPoint y: 112, distance: 145.0
click at [938, 501] on icon "button" at bounding box center [933, 501] width 7 height 7
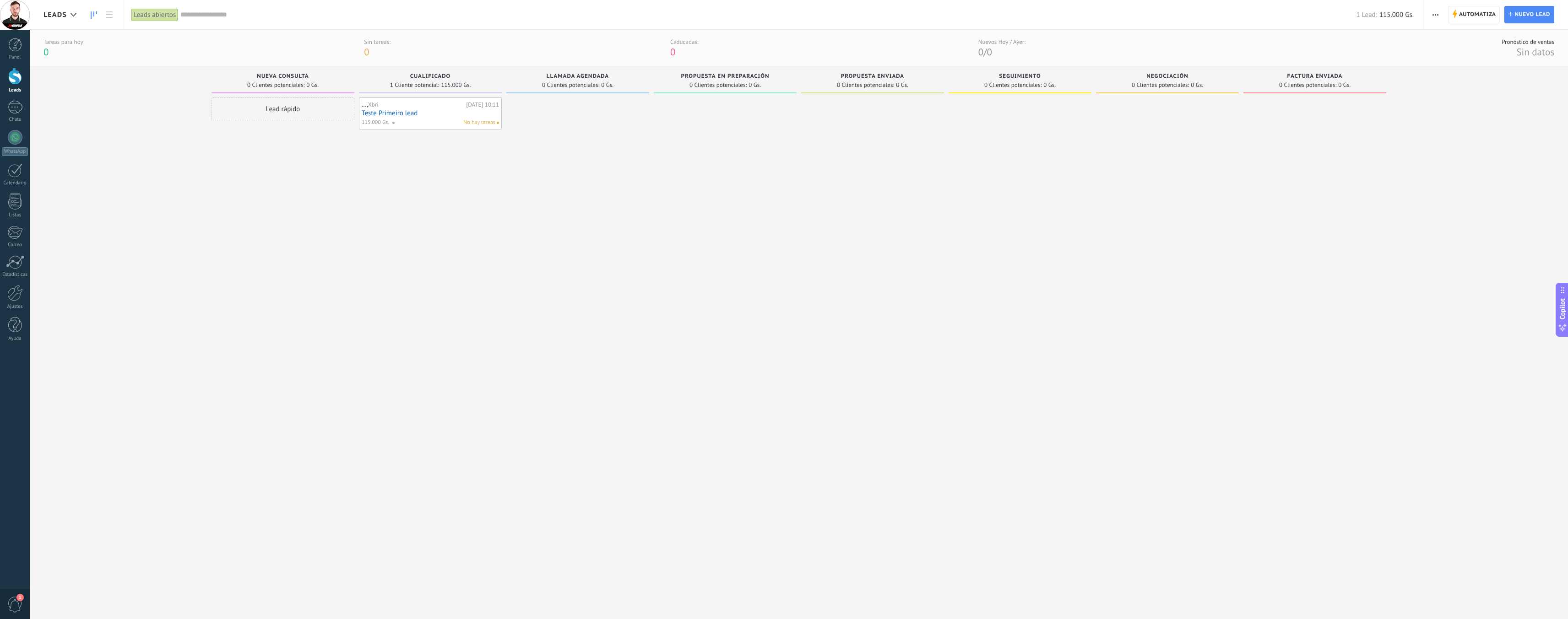
click at [627, 353] on div at bounding box center [578, 348] width 143 height 500
click at [15, 199] on div at bounding box center [15, 202] width 13 height 16
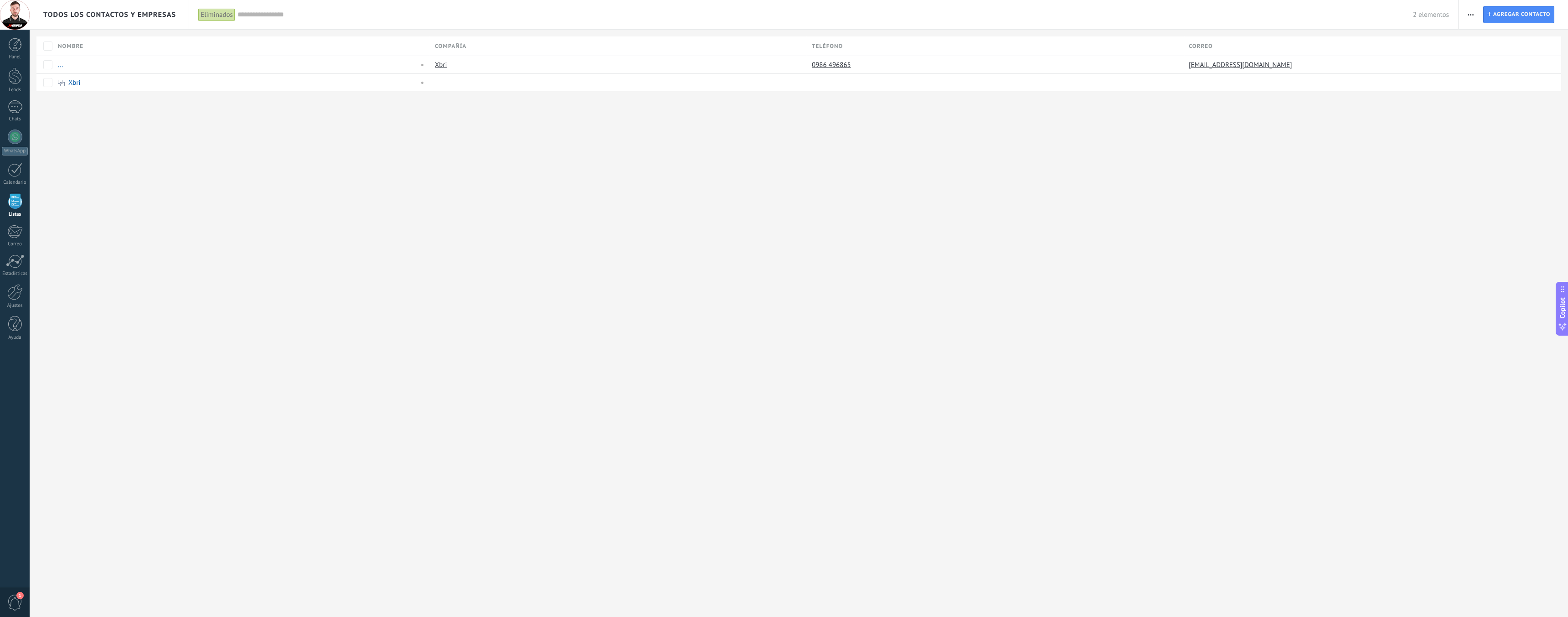
click at [389, 165] on div "Todos los contactos y empresas Eliminados Aplicar 2 elementos Eliminados Guarda…" at bounding box center [799, 308] width 1538 height 617
click at [75, 82] on link "Xbri" at bounding box center [74, 83] width 12 height 9
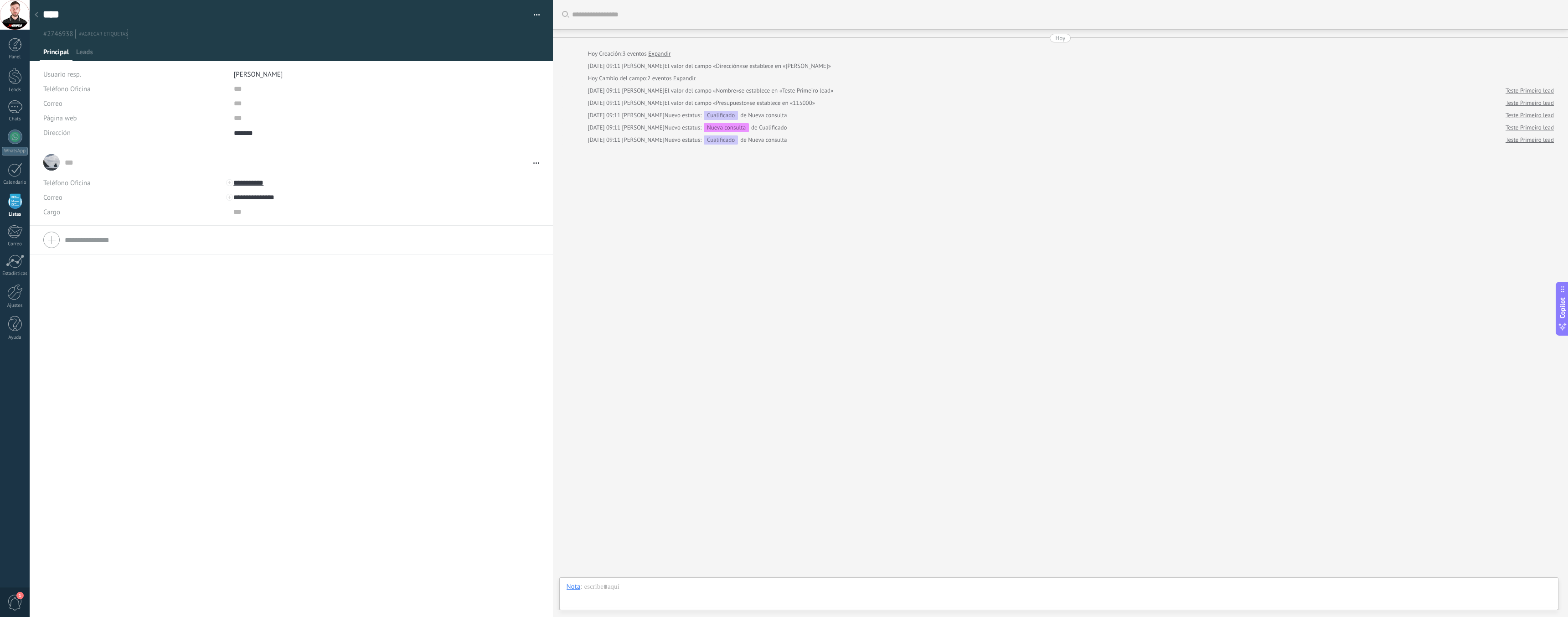
type textarea "*******"
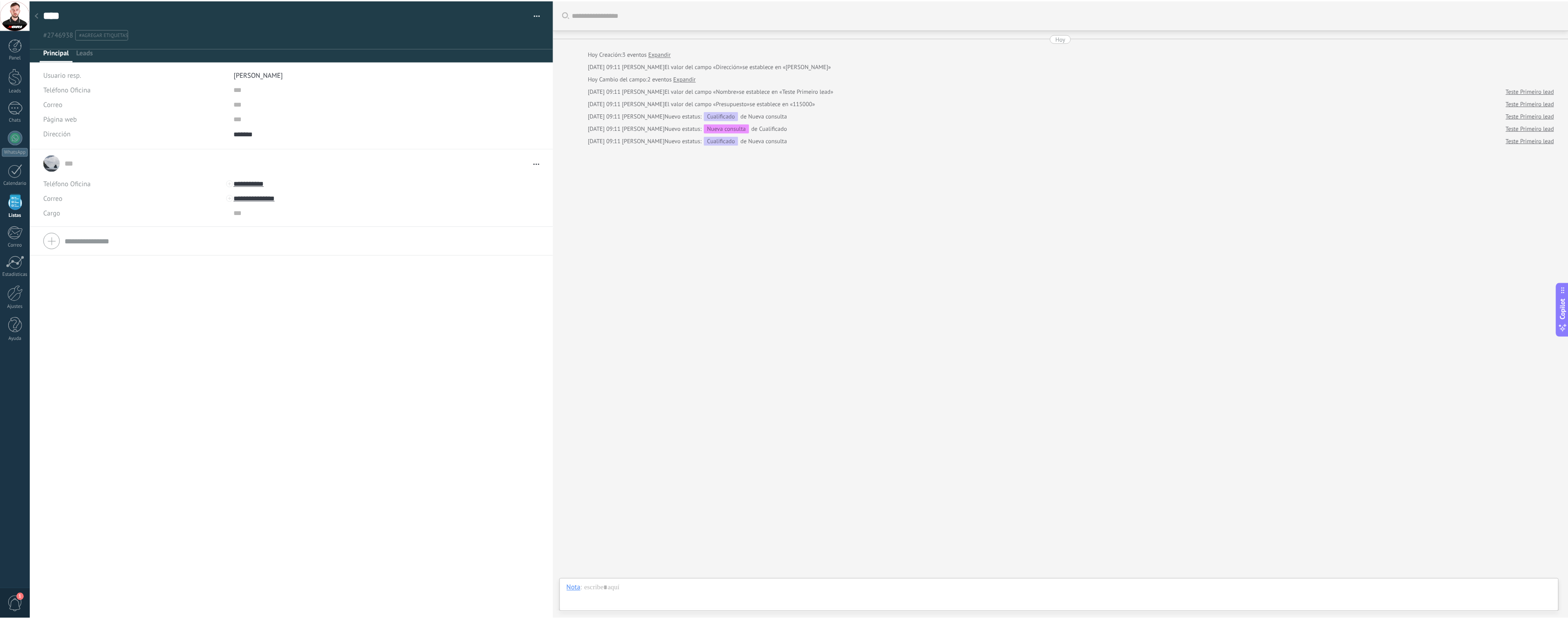
scroll to position [9, 0]
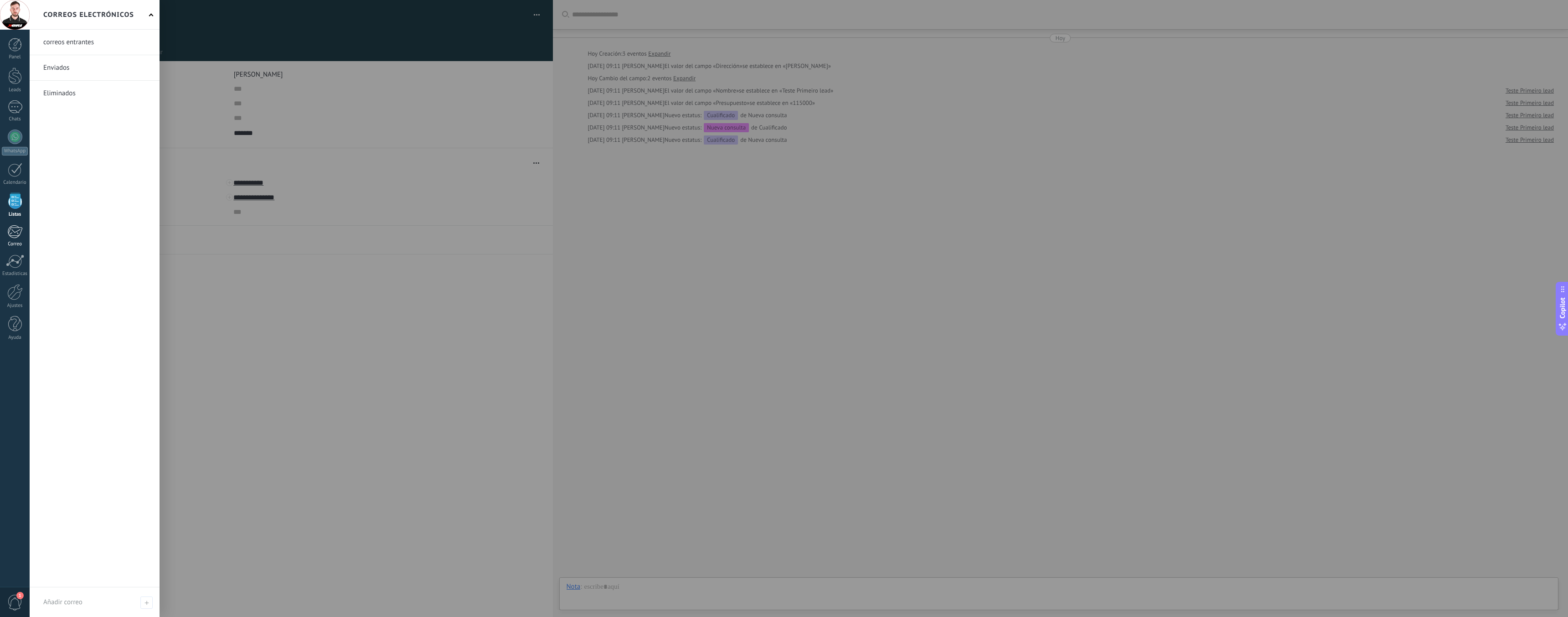
click at [18, 234] on div at bounding box center [15, 231] width 15 height 13
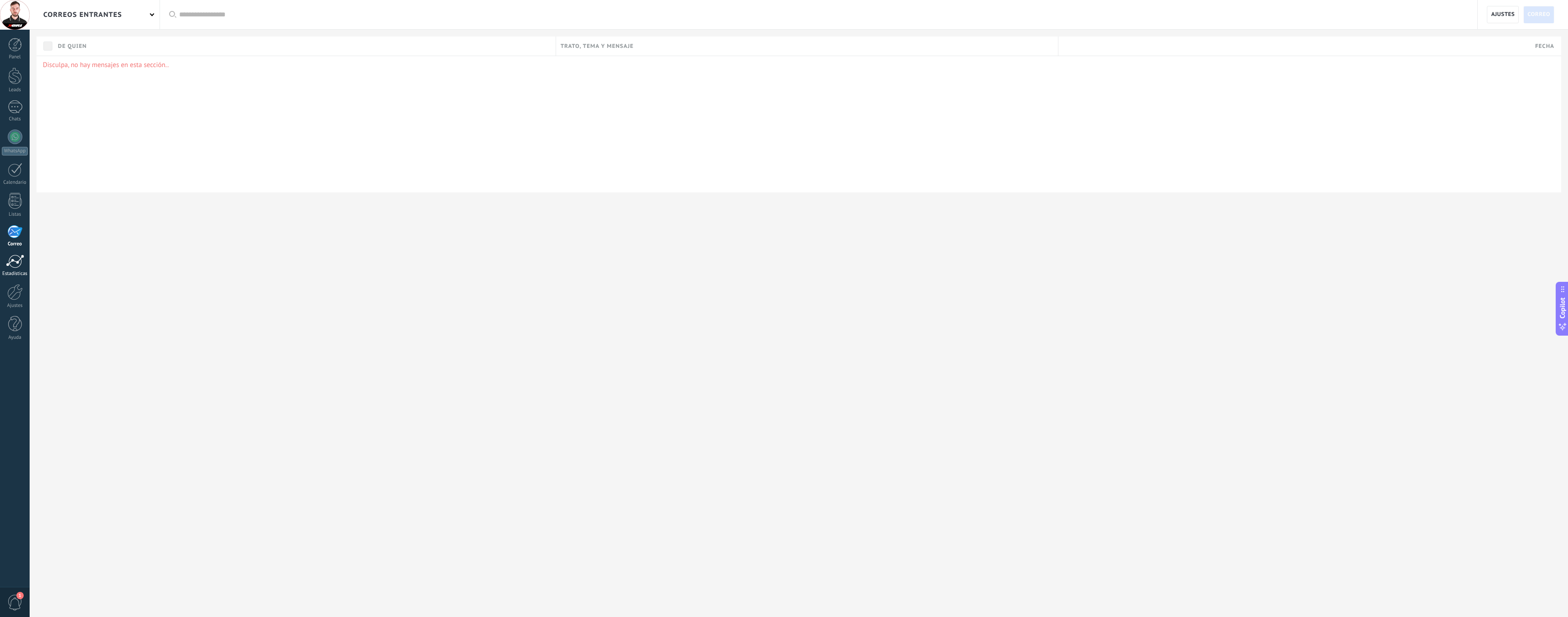
click at [13, 272] on div "Estadísticas" at bounding box center [15, 274] width 26 height 6
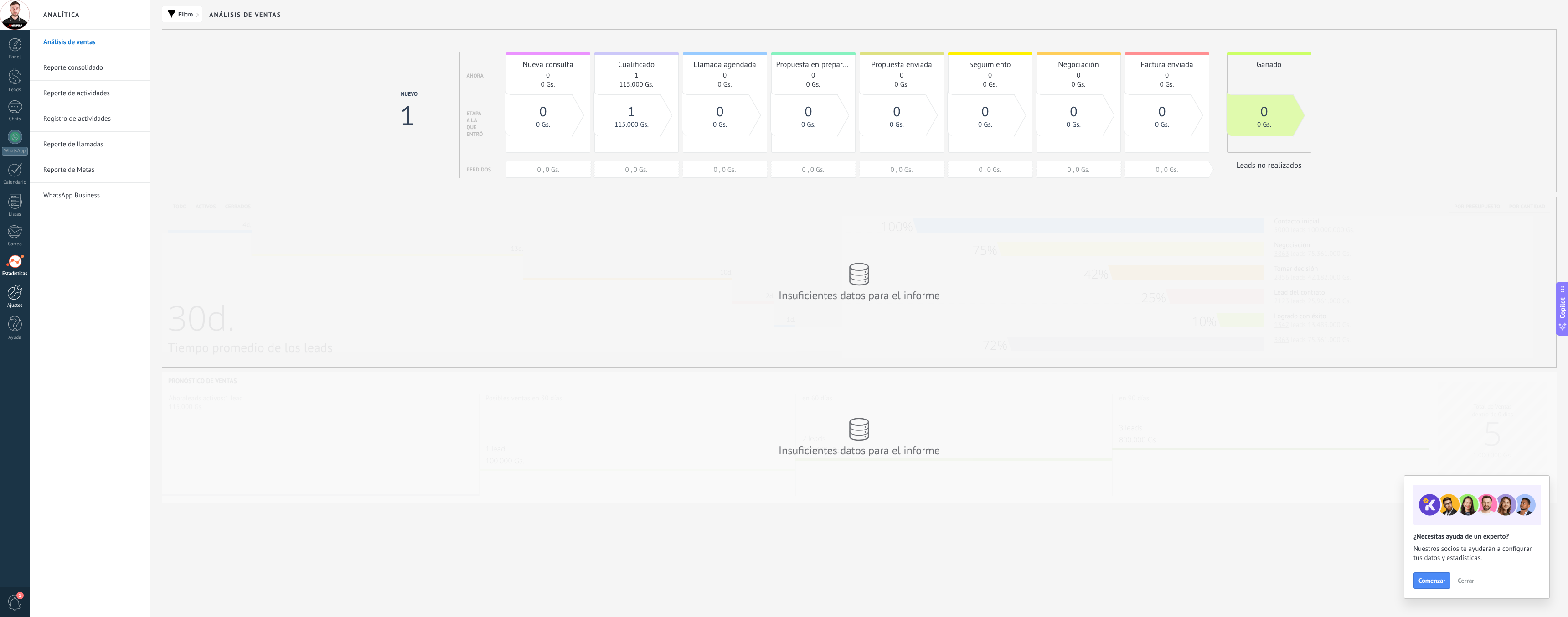
click at [13, 295] on div at bounding box center [15, 292] width 15 height 16
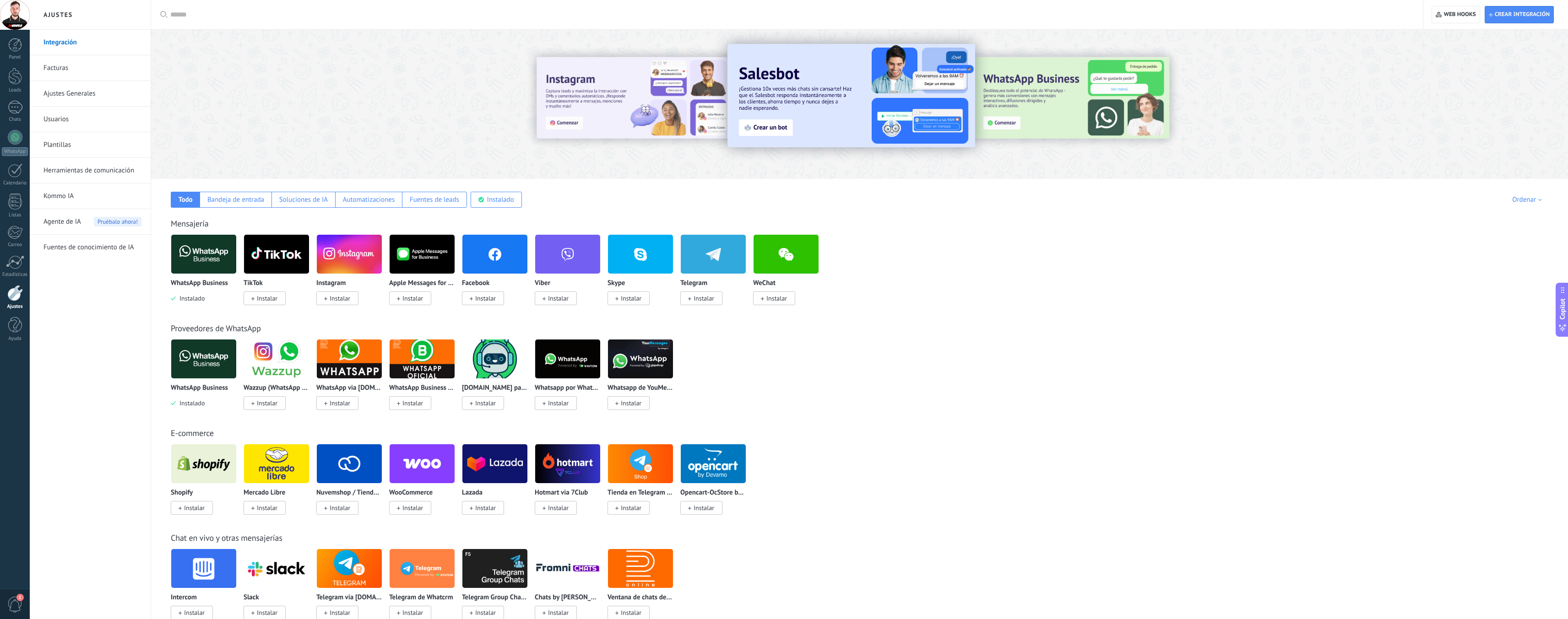
click at [346, 298] on span "Instalar" at bounding box center [340, 298] width 21 height 8
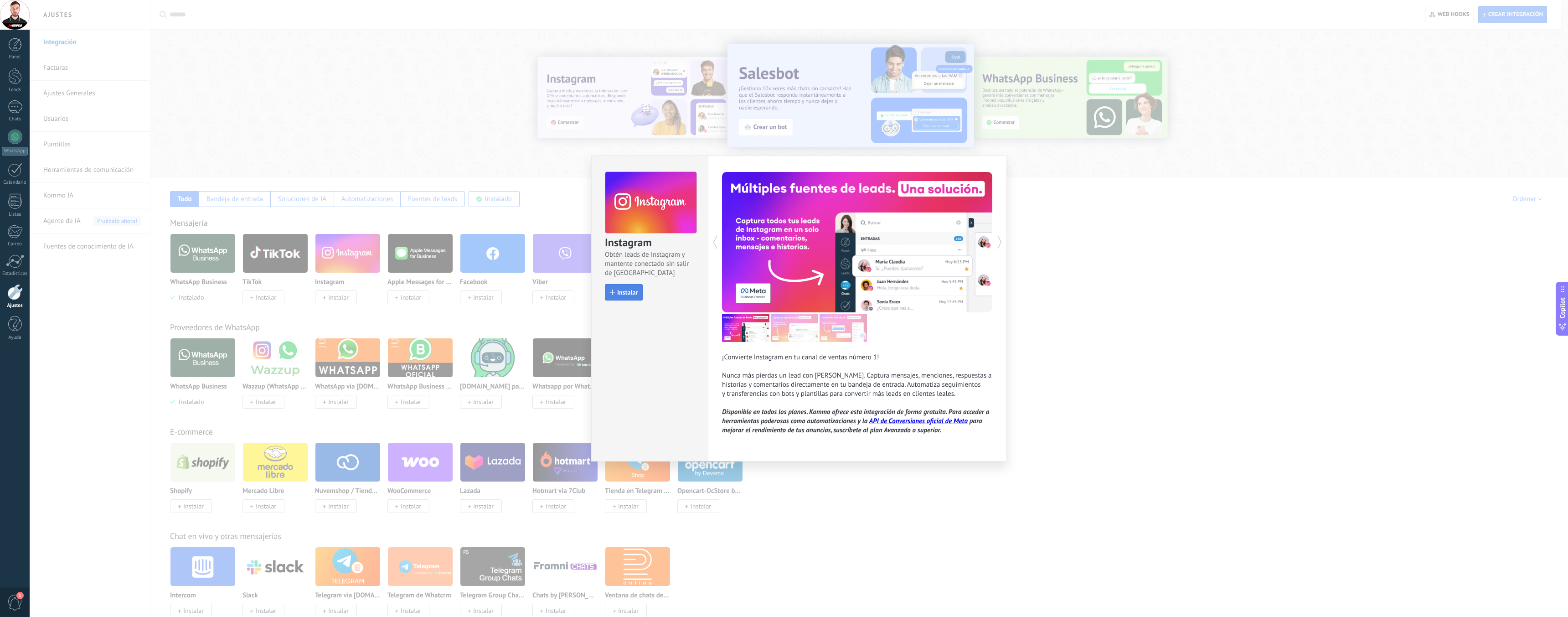
click at [615, 294] on div "button" at bounding box center [612, 292] width 5 height 5
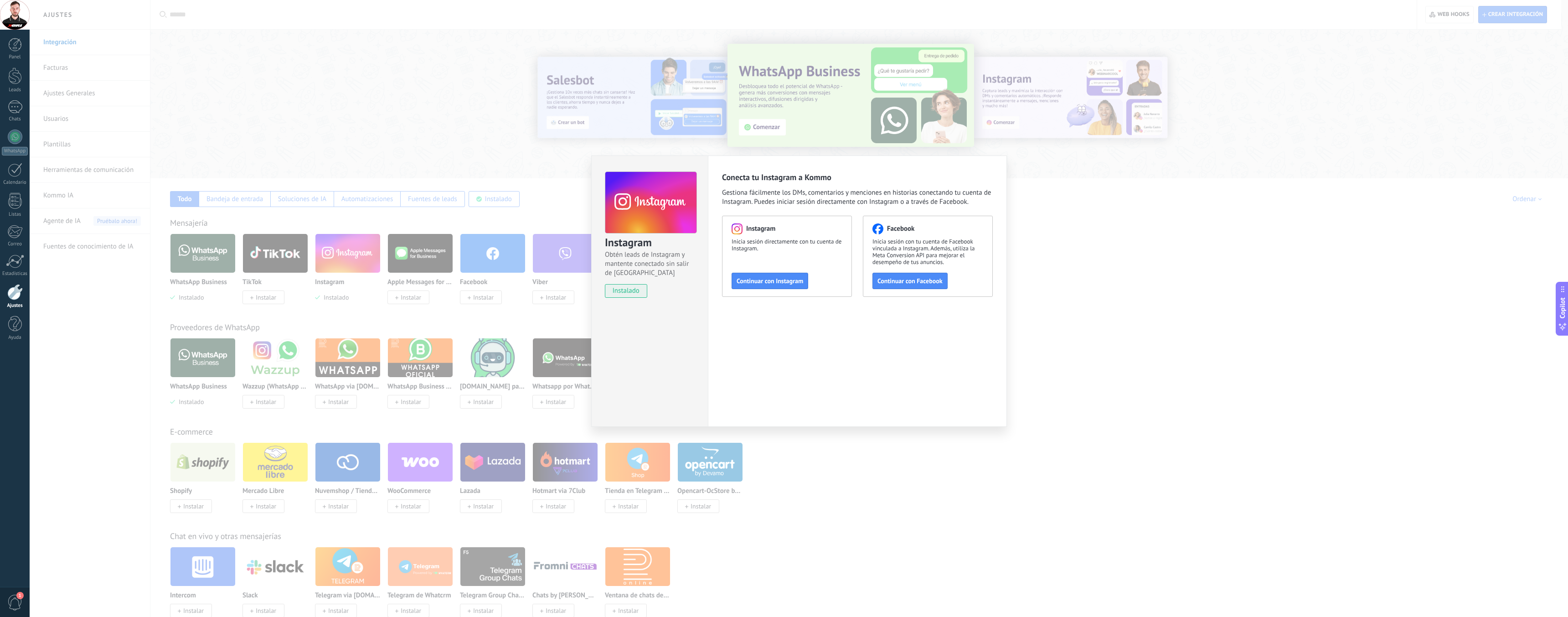
click at [1157, 395] on div "Instagram Obtén leads de Instagram y mantente conectado sin salir de Kommo inst…" at bounding box center [799, 308] width 1538 height 617
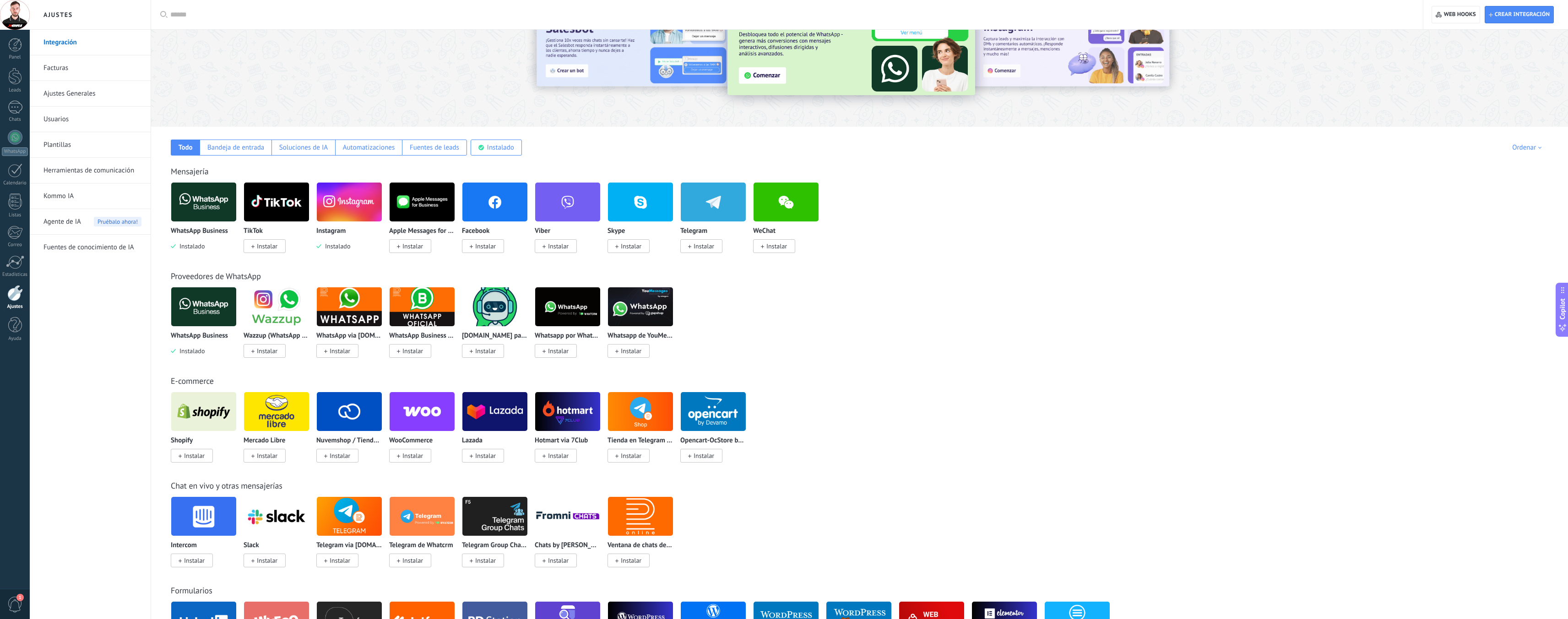
scroll to position [70, 0]
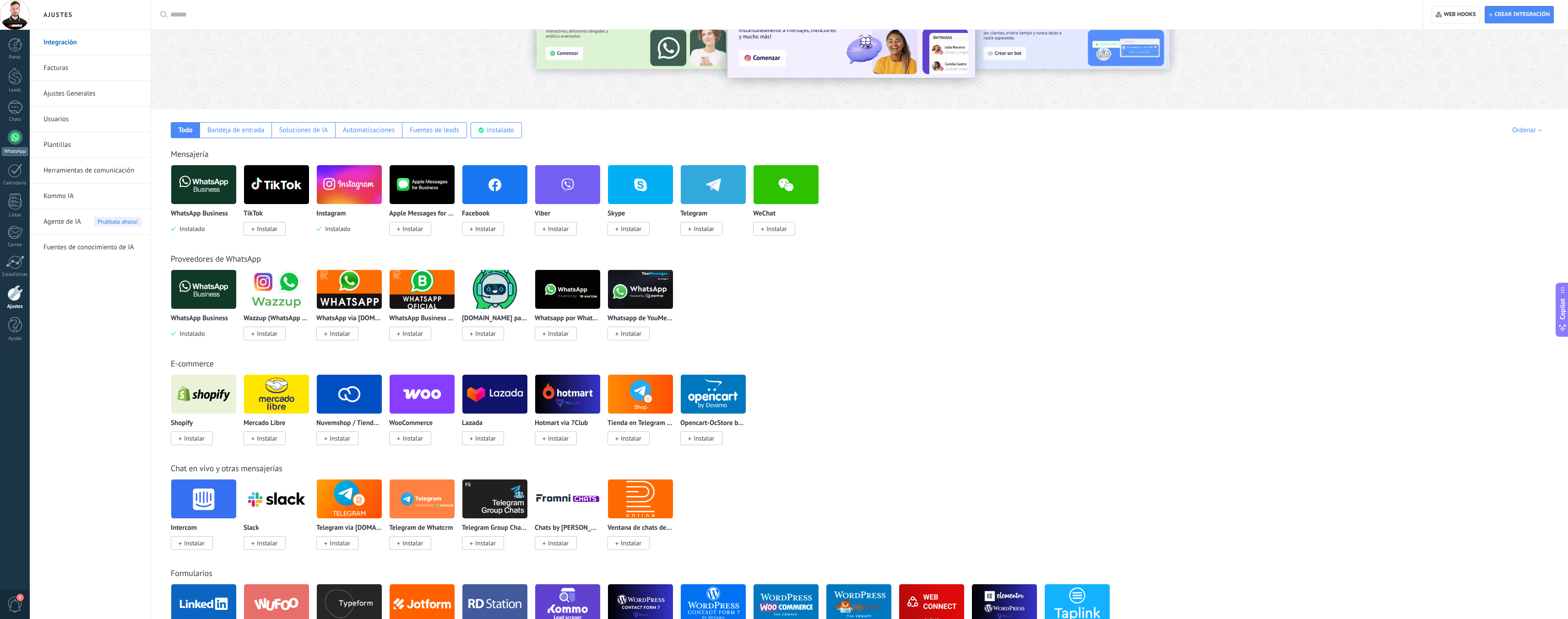
click at [17, 144] on div at bounding box center [15, 137] width 15 height 15
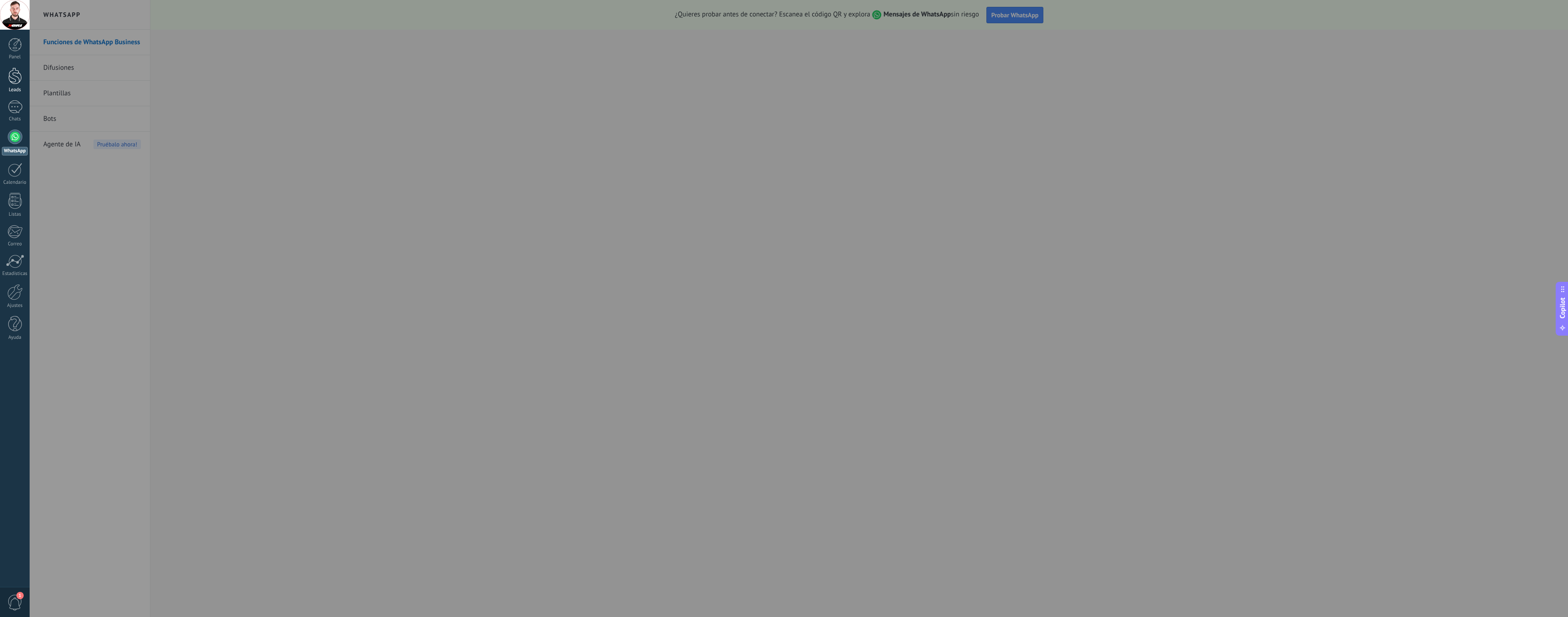
click at [15, 76] on div at bounding box center [15, 76] width 13 height 17
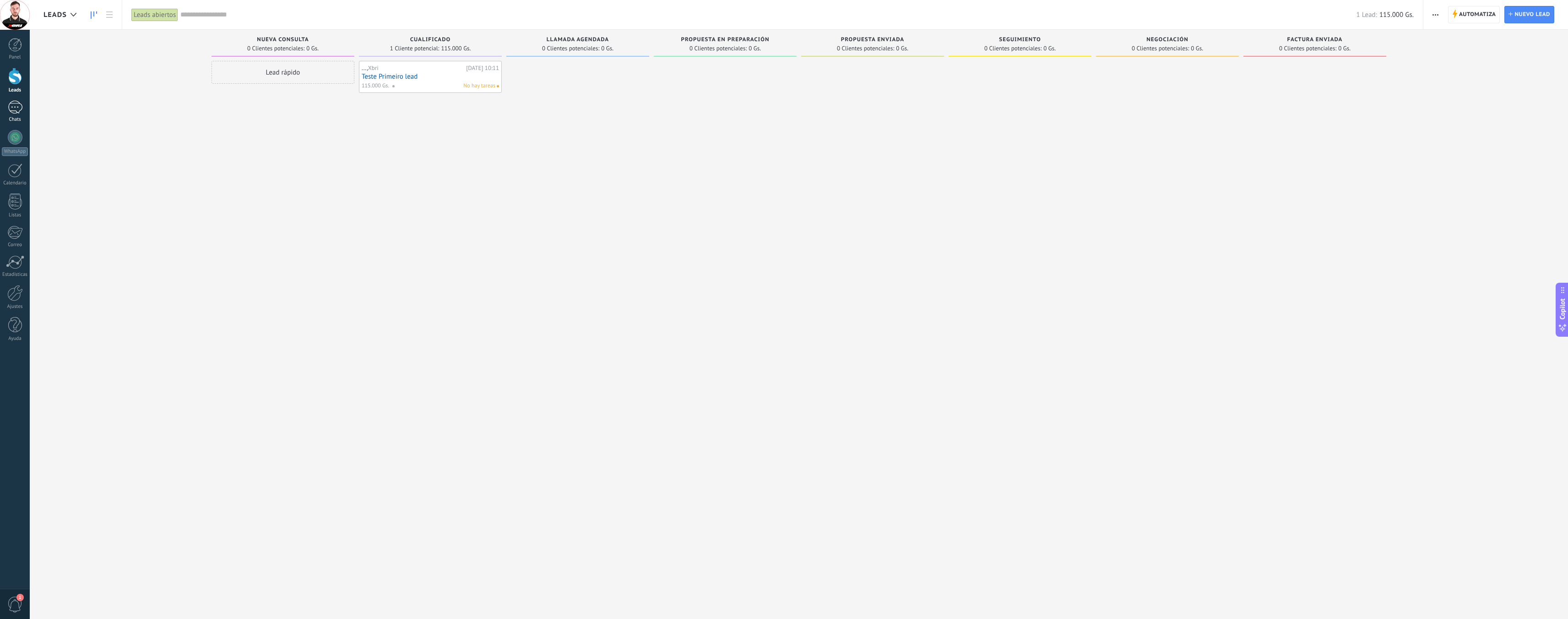
click at [18, 112] on div at bounding box center [15, 108] width 15 height 13
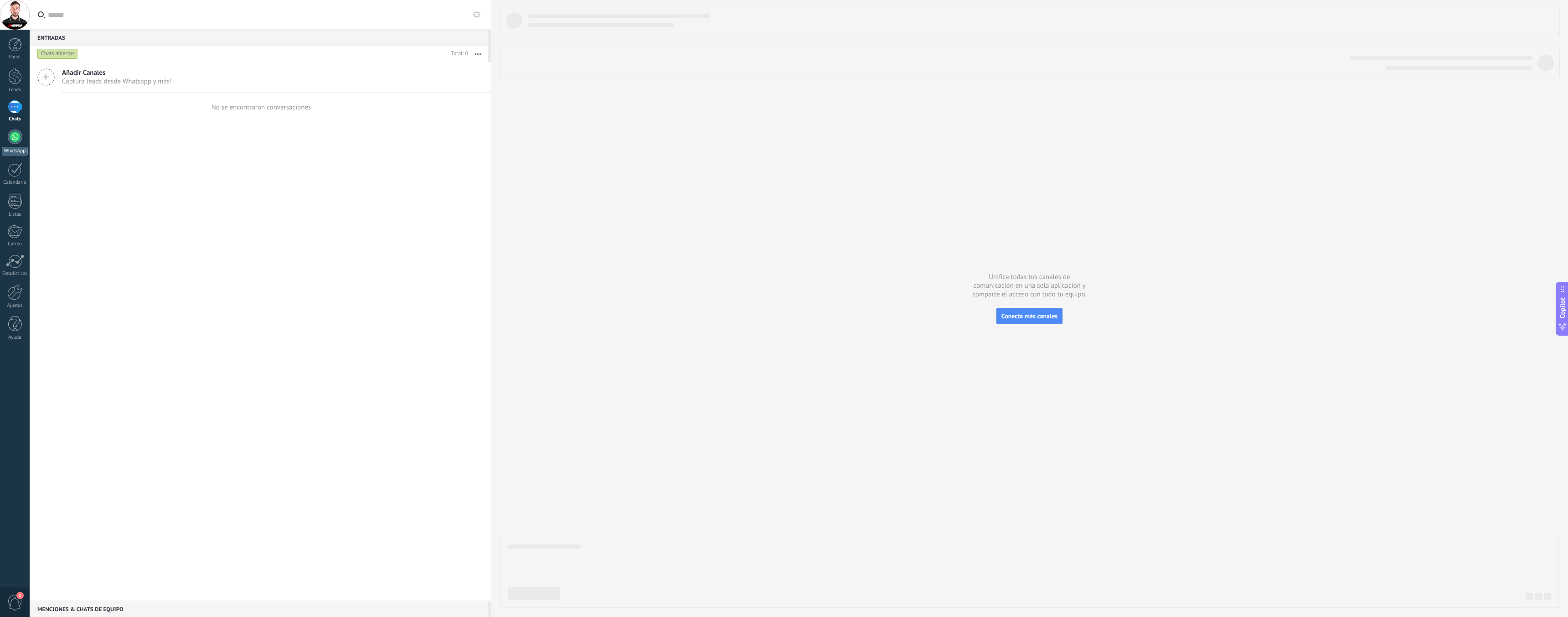
click at [17, 135] on div at bounding box center [15, 137] width 15 height 15
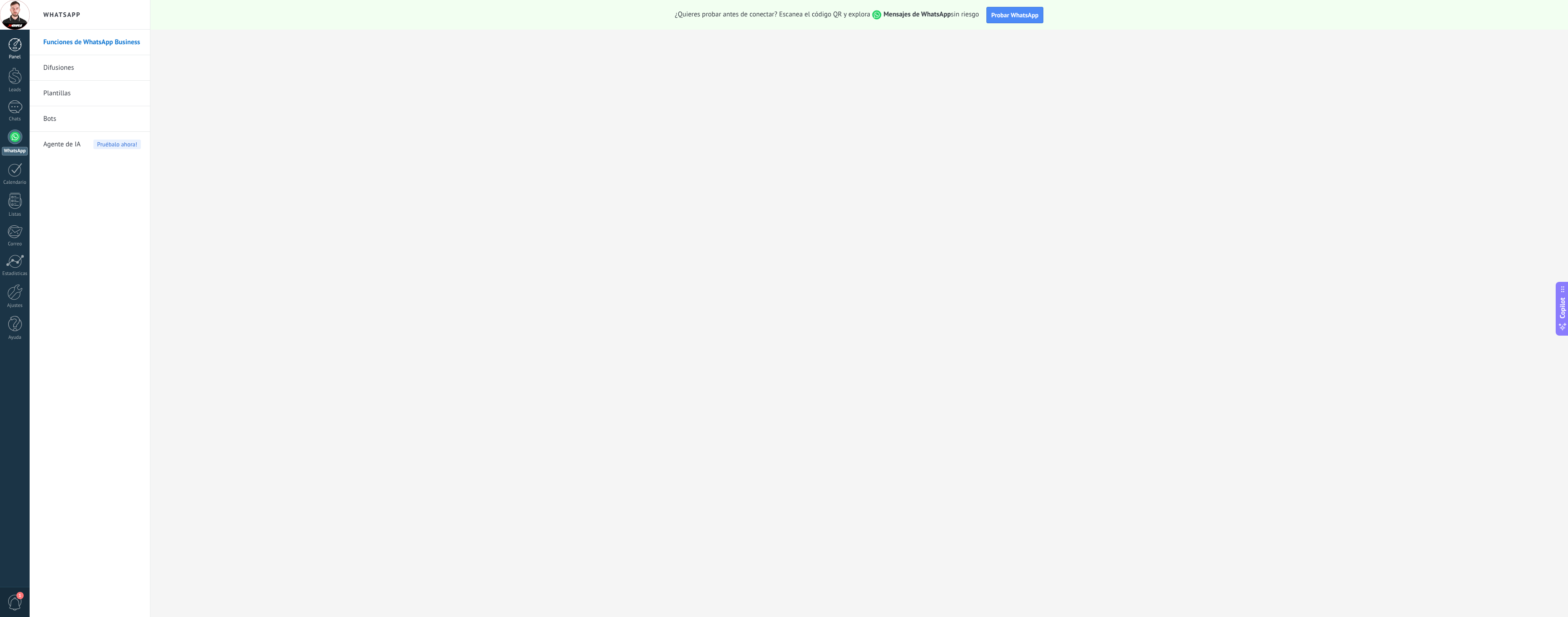
click at [14, 49] on div at bounding box center [15, 44] width 13 height 13
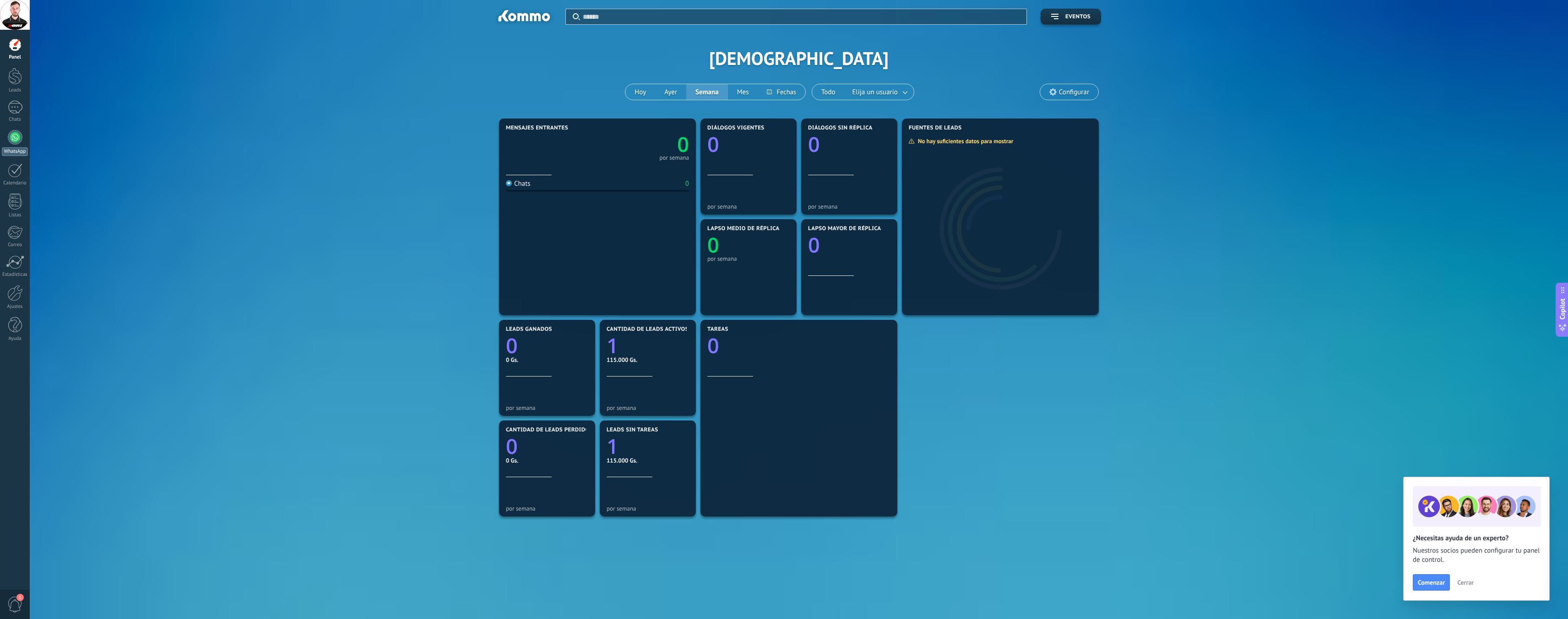
click at [13, 137] on div at bounding box center [15, 137] width 15 height 15
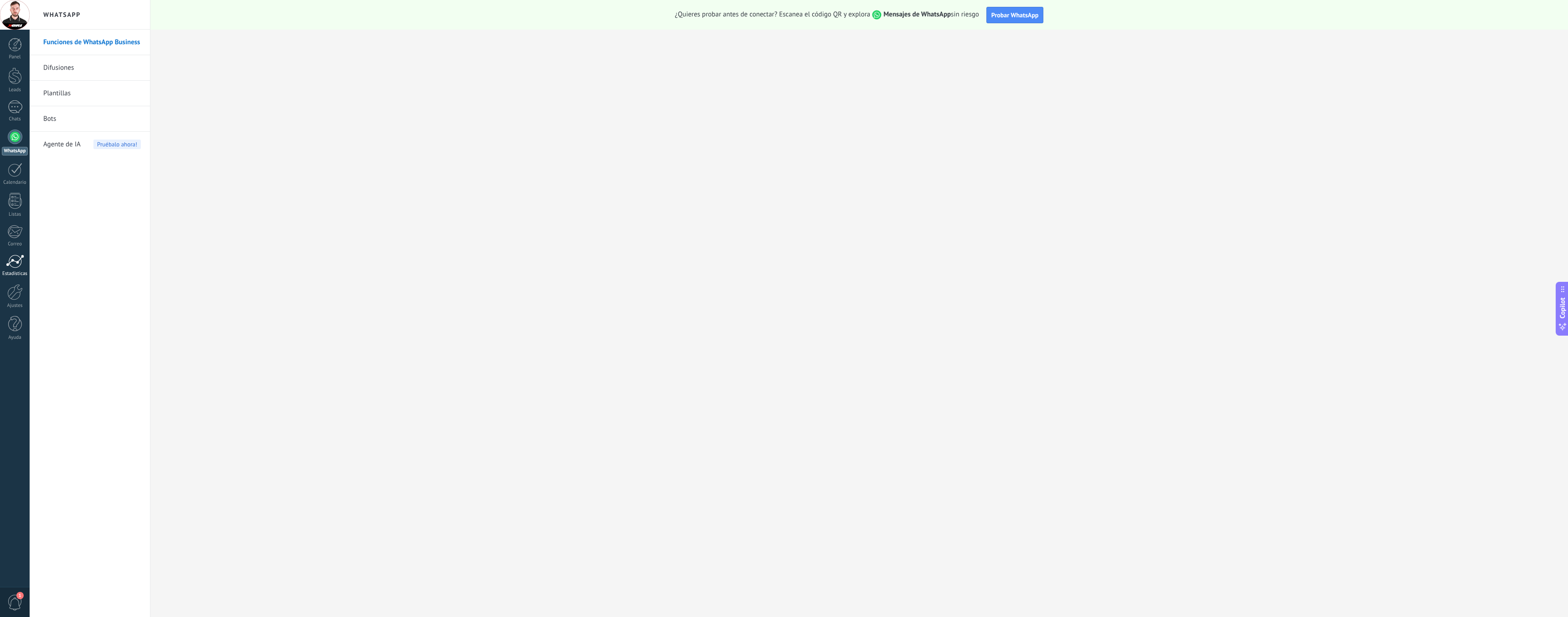
click at [16, 263] on div at bounding box center [15, 261] width 18 height 13
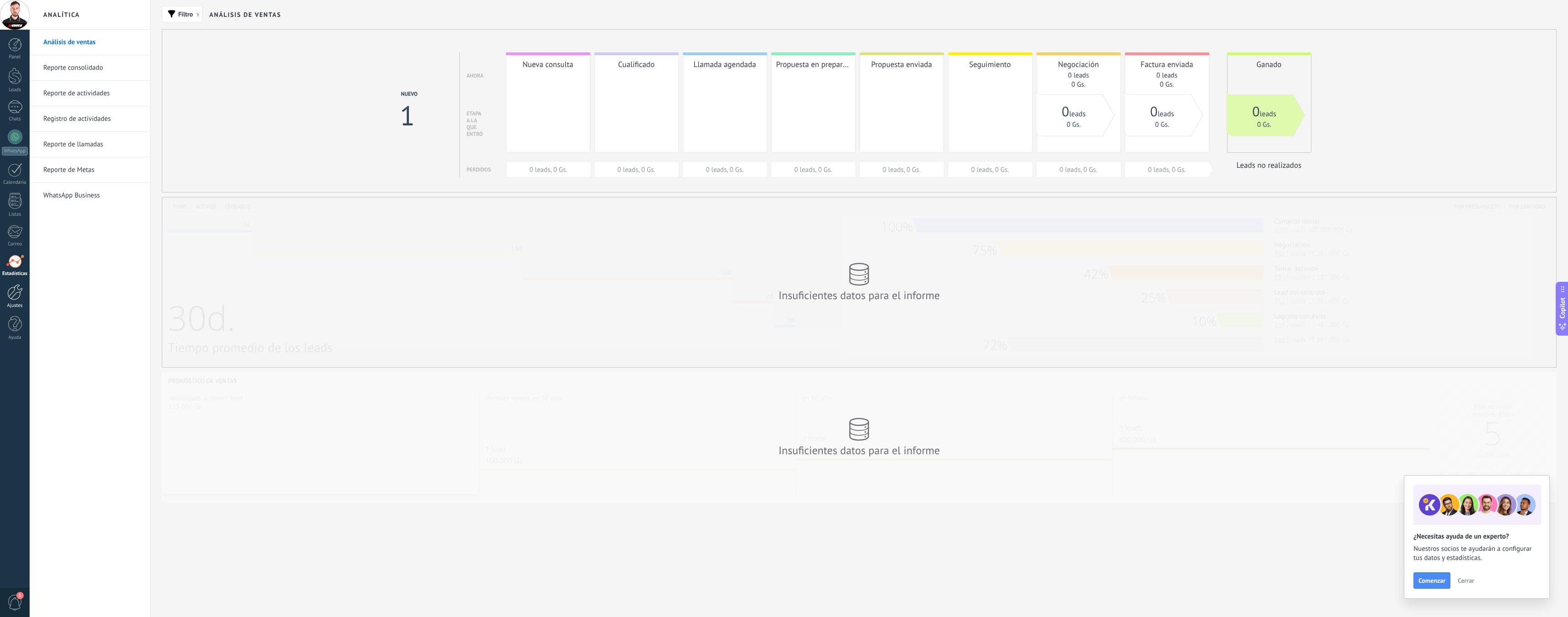
click at [18, 292] on div at bounding box center [15, 292] width 15 height 16
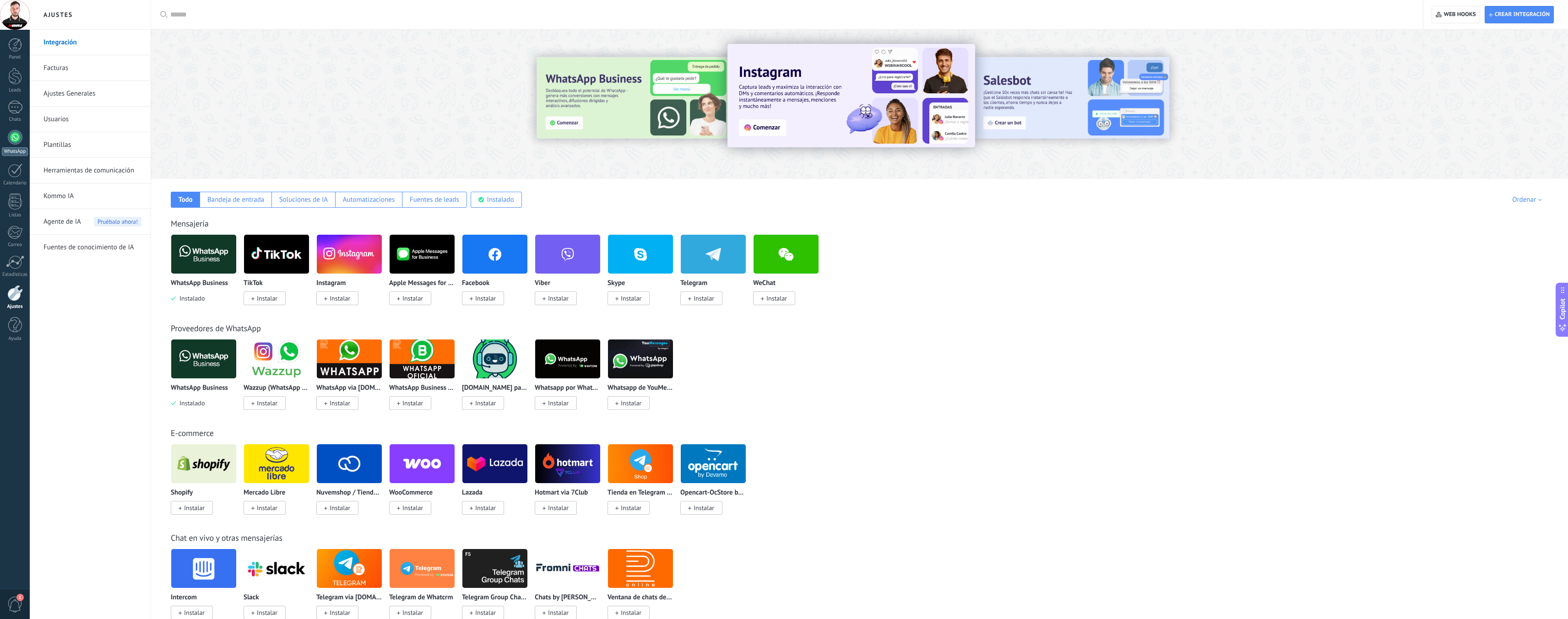
click at [15, 141] on div at bounding box center [15, 137] width 15 height 15
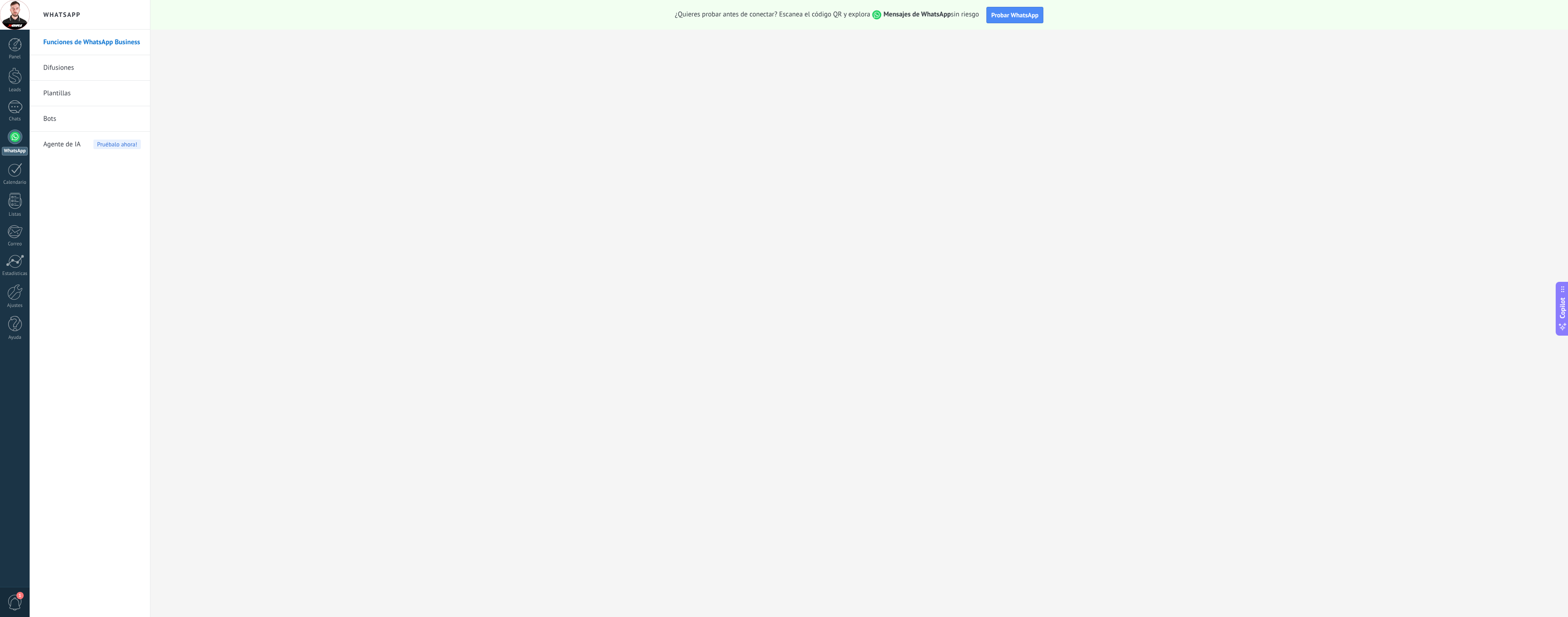
click at [65, 65] on link "Difusiones" at bounding box center [92, 68] width 97 height 26
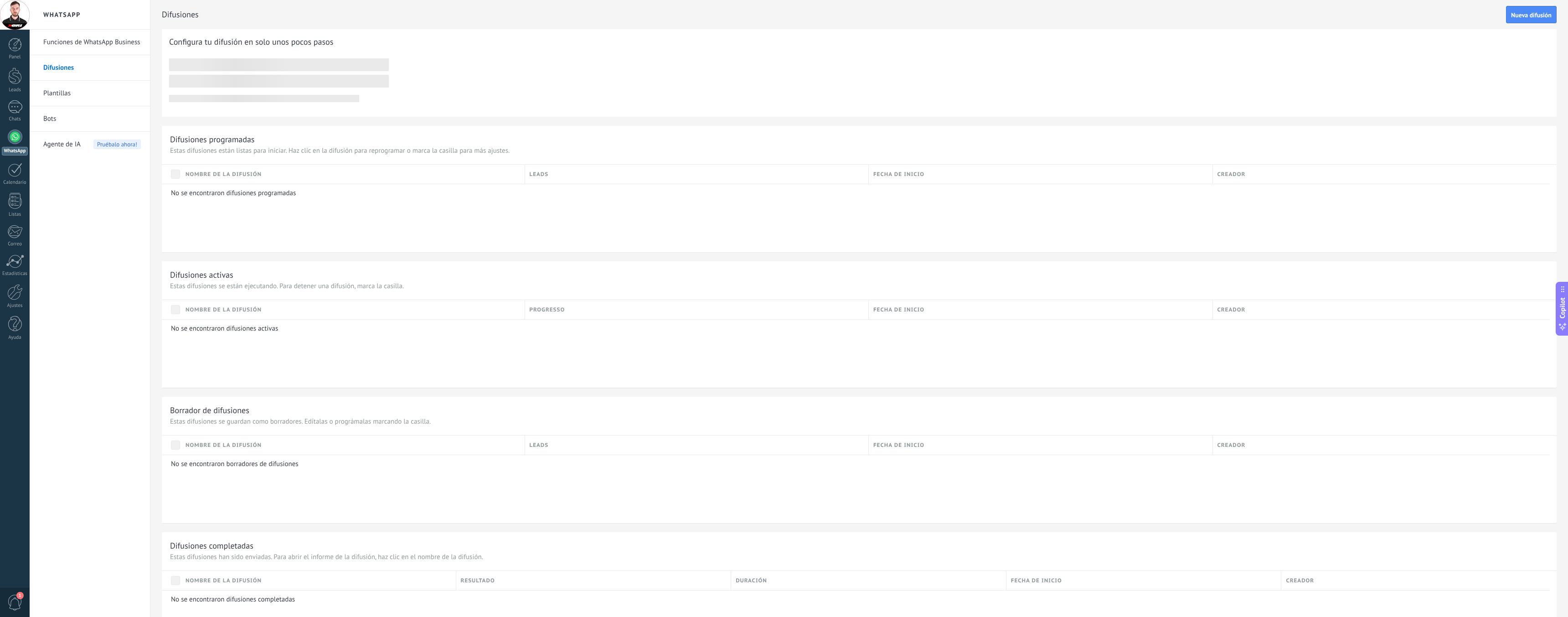
click at [65, 97] on link "Plantillas" at bounding box center [92, 94] width 97 height 26
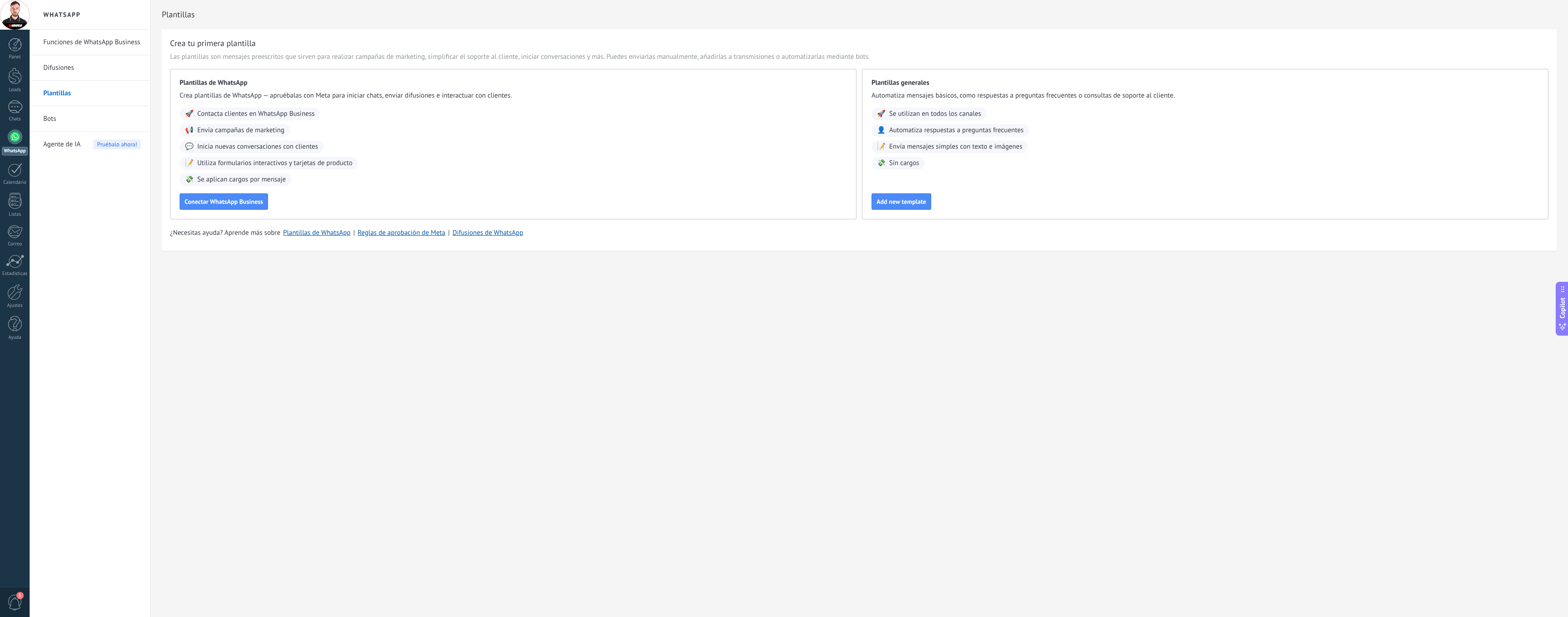
click at [55, 119] on link "Bots" at bounding box center [92, 119] width 97 height 26
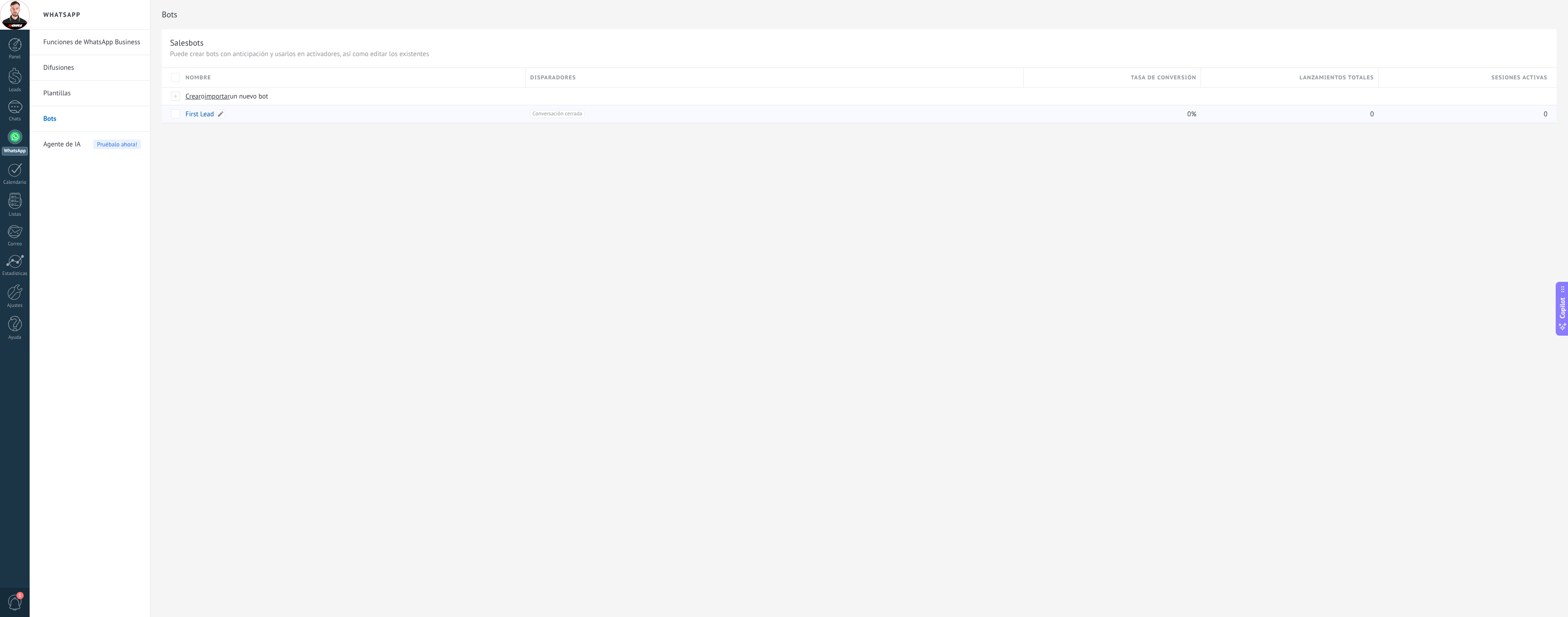
click at [196, 113] on link "First Lead" at bounding box center [200, 114] width 28 height 9
type input "**********"
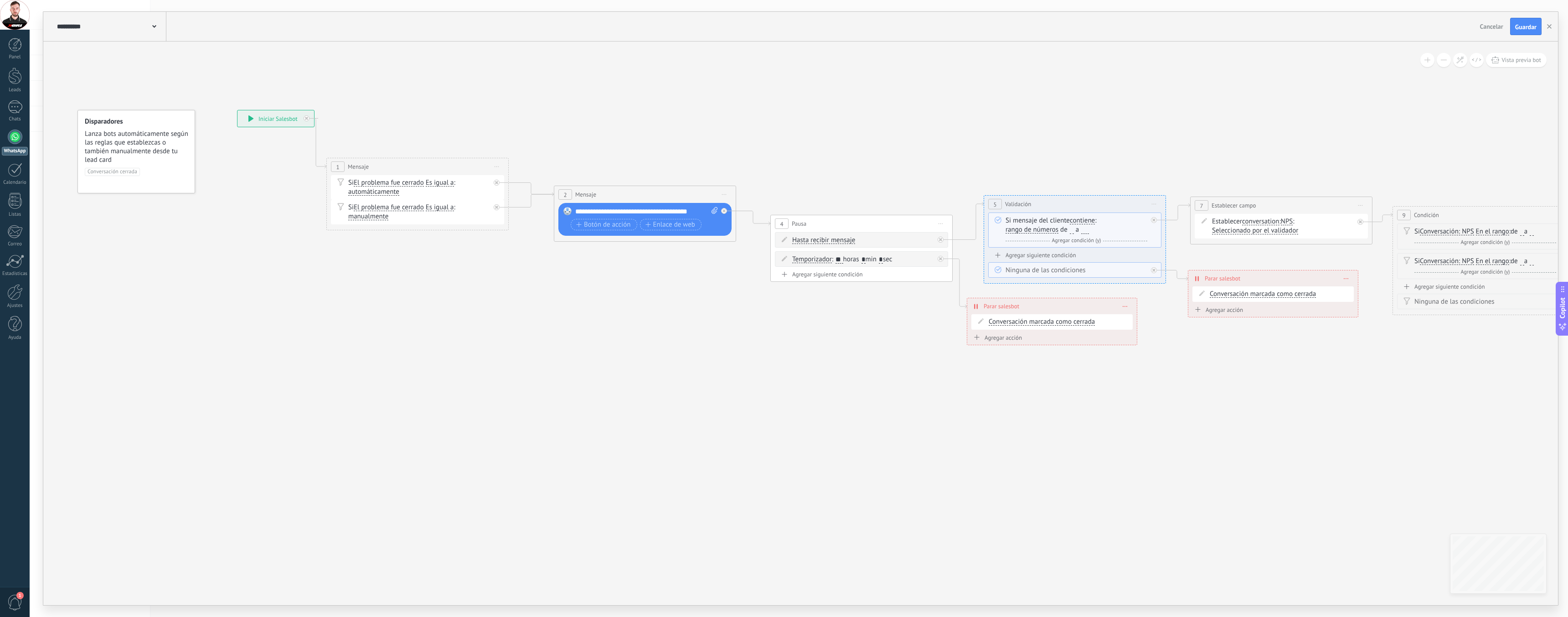
click at [414, 288] on icon at bounding box center [1216, 255] width 2414 height 747
click at [15, 136] on div at bounding box center [15, 137] width 15 height 15
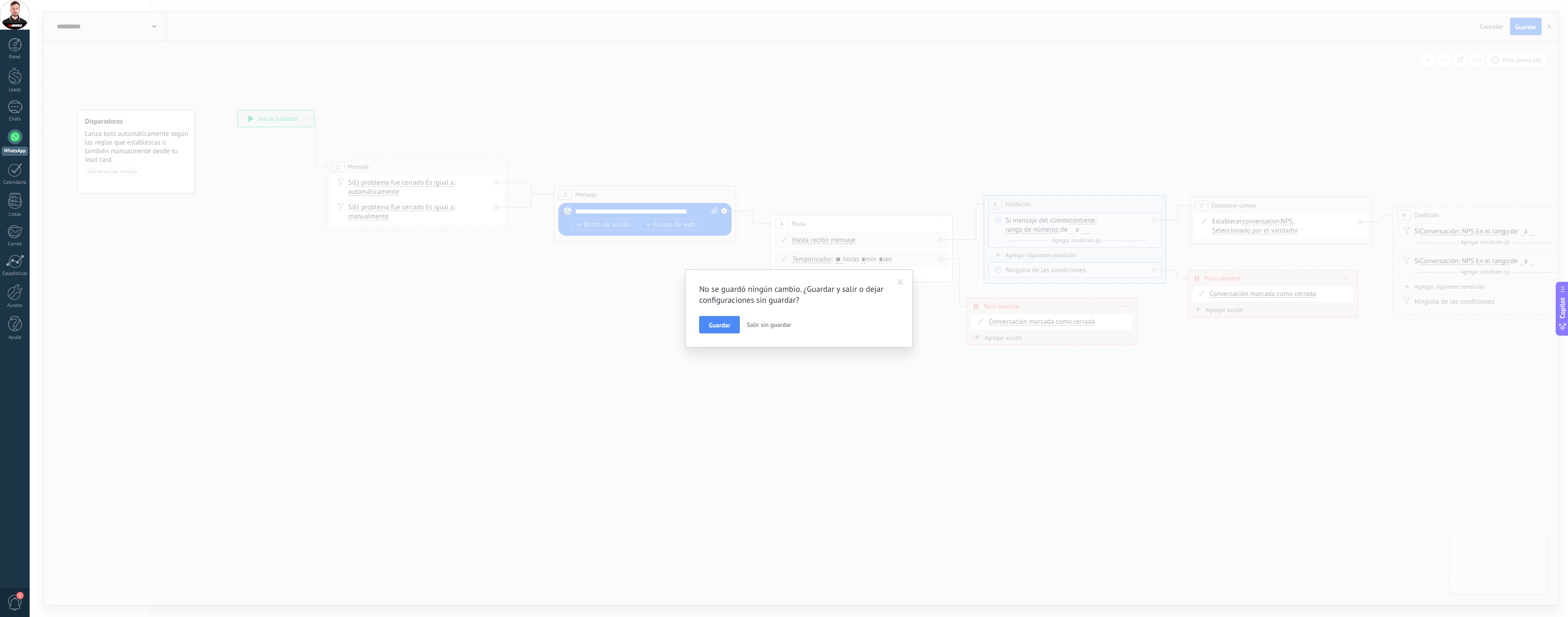
click at [904, 281] on span at bounding box center [900, 282] width 15 height 15
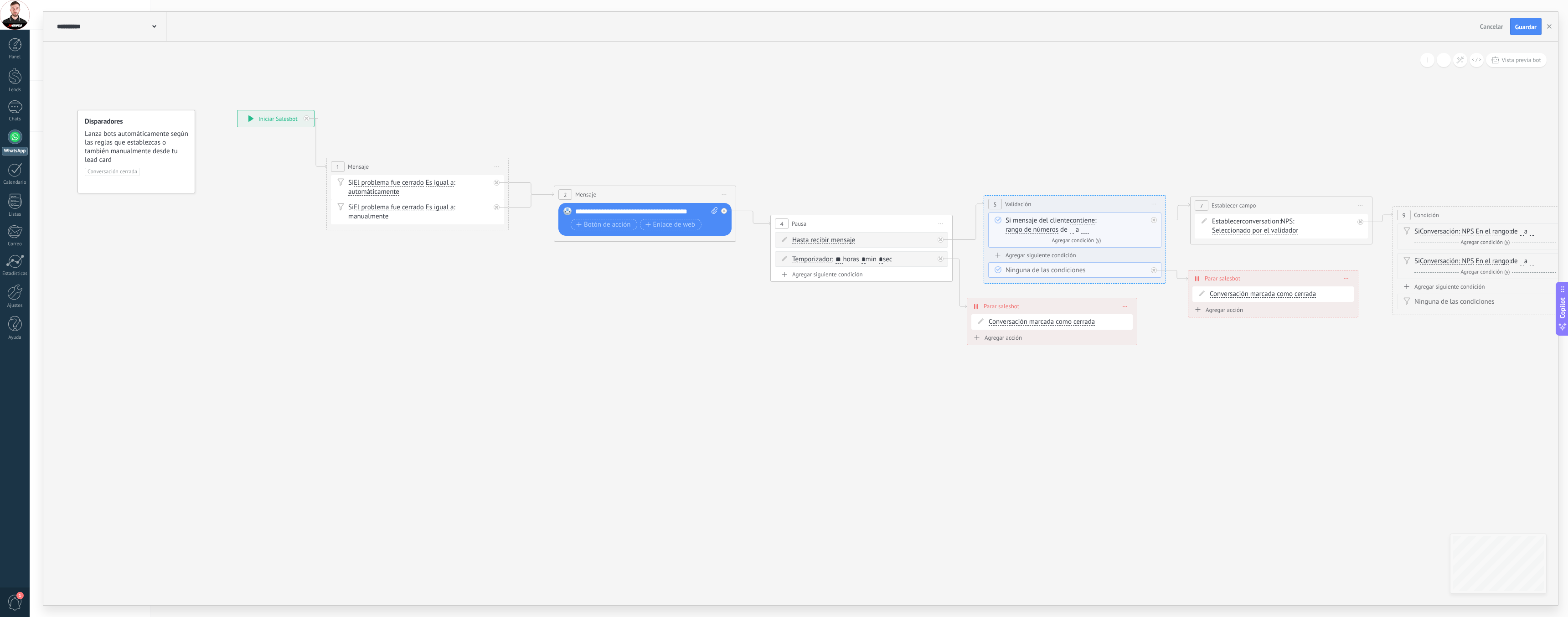
click at [15, 132] on div at bounding box center [15, 137] width 15 height 15
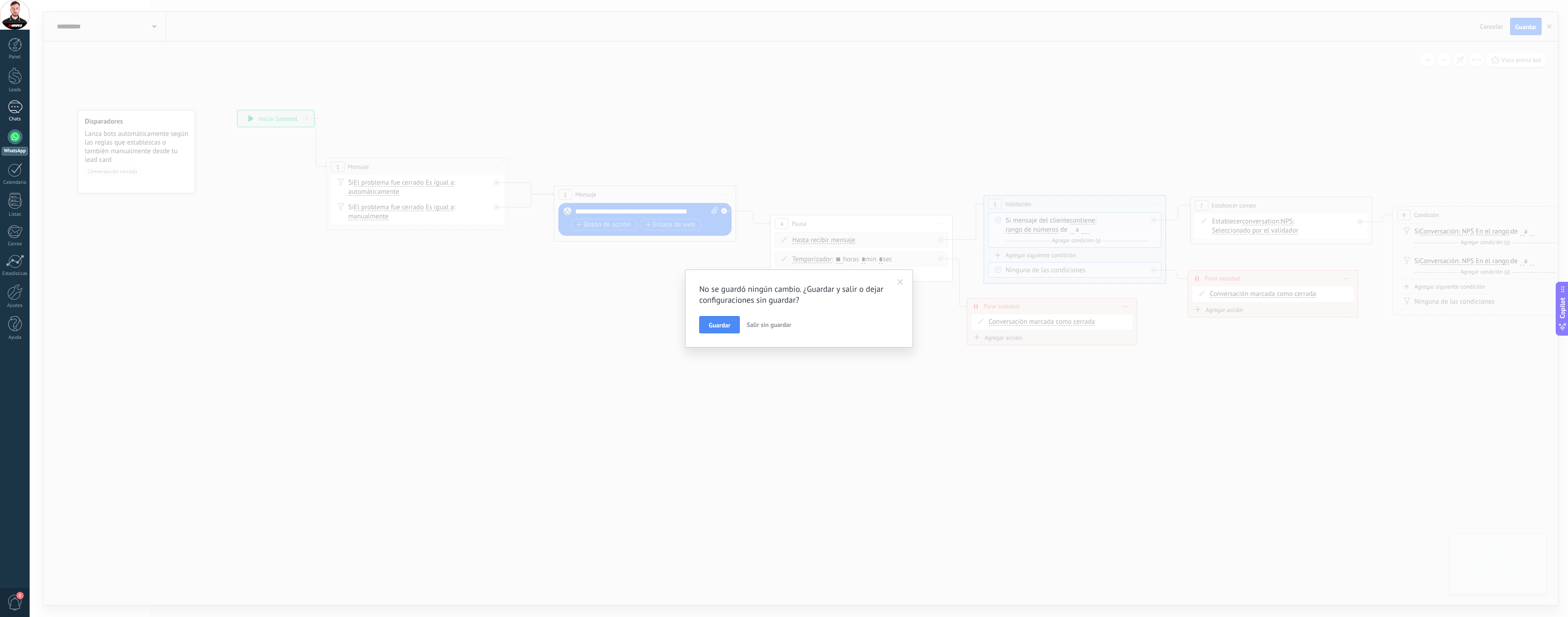
click at [16, 102] on div at bounding box center [15, 107] width 15 height 13
click at [17, 105] on div at bounding box center [15, 107] width 15 height 13
click at [765, 325] on span "Salir sin guardar" at bounding box center [769, 324] width 44 height 8
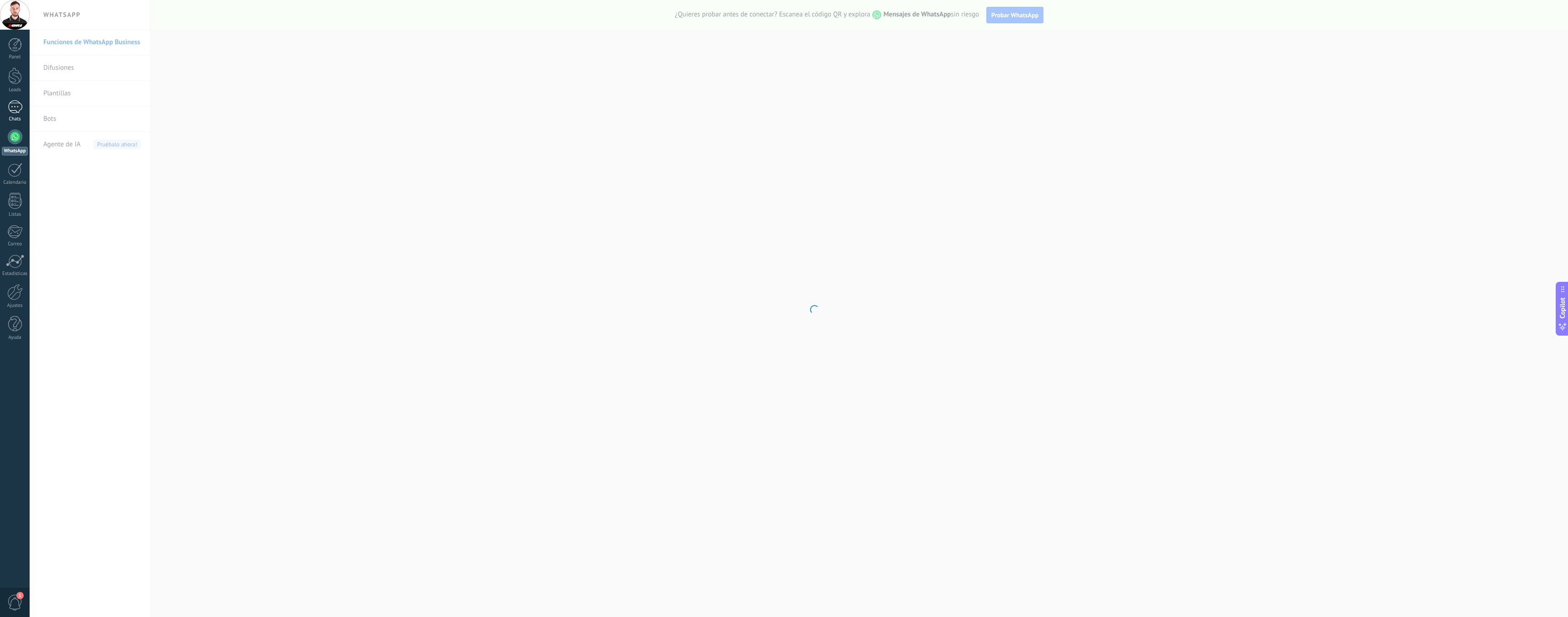
click at [14, 104] on div at bounding box center [15, 107] width 15 height 13
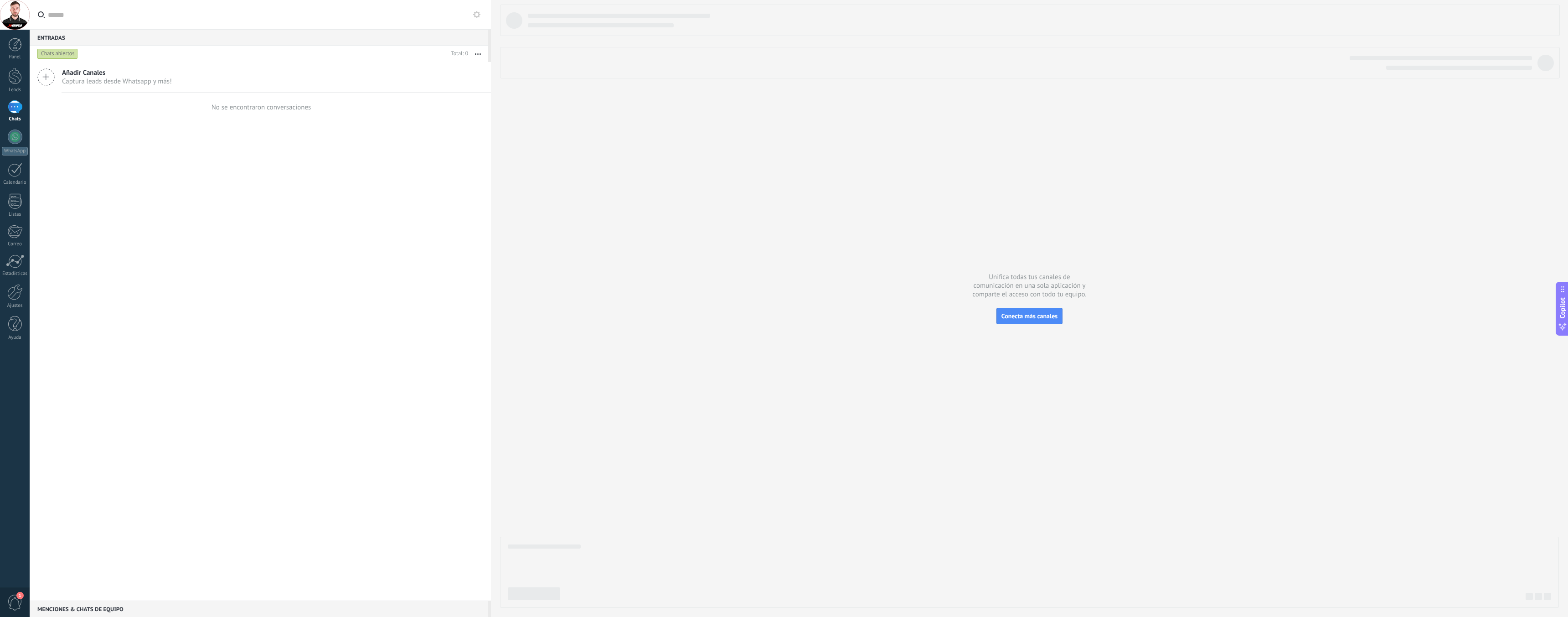
click at [200, 158] on div "Añadir Canales Captura leads desde Whatsapp y más! No se encontraron conversaci…" at bounding box center [261, 331] width 461 height 538
click at [65, 55] on div "Chats abiertos" at bounding box center [57, 54] width 41 height 11
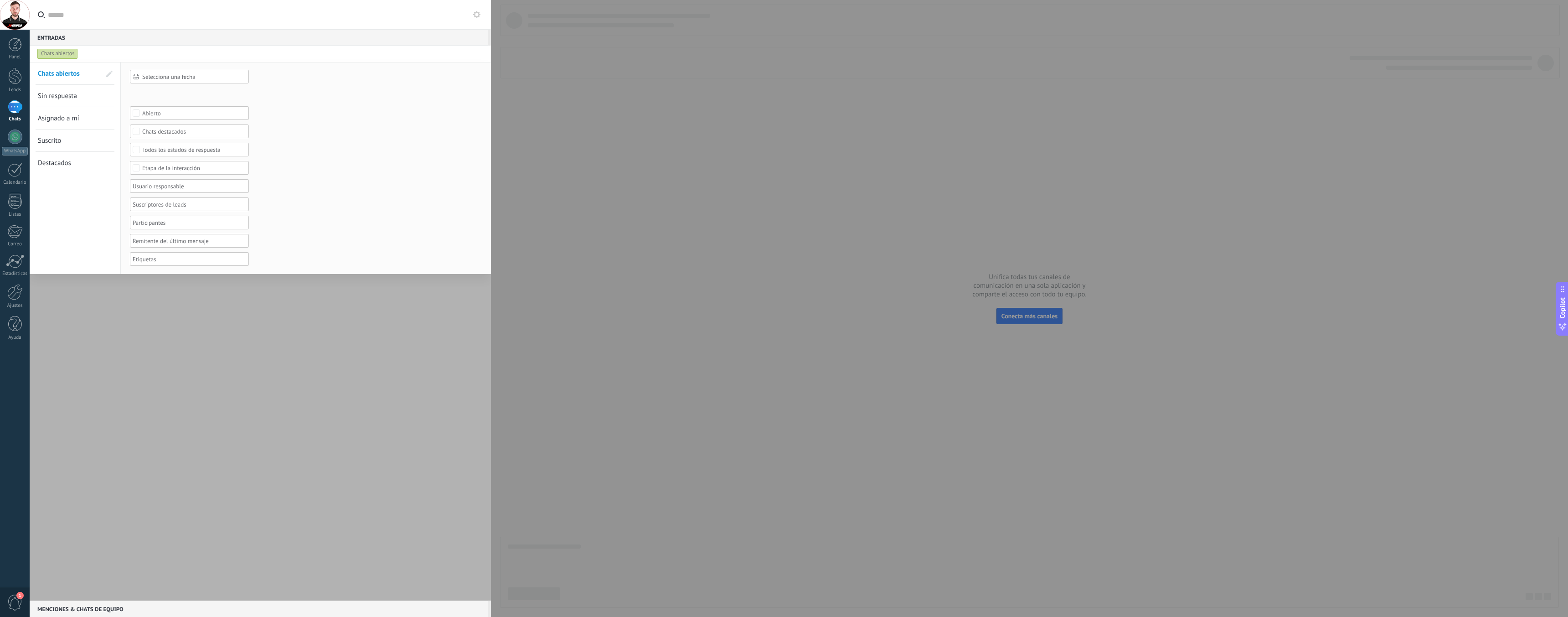
click at [59, 52] on div "Chats abiertos" at bounding box center [57, 54] width 41 height 11
click at [70, 37] on div "Entradas 0" at bounding box center [259, 37] width 458 height 16
click at [173, 297] on div at bounding box center [261, 331] width 461 height 538
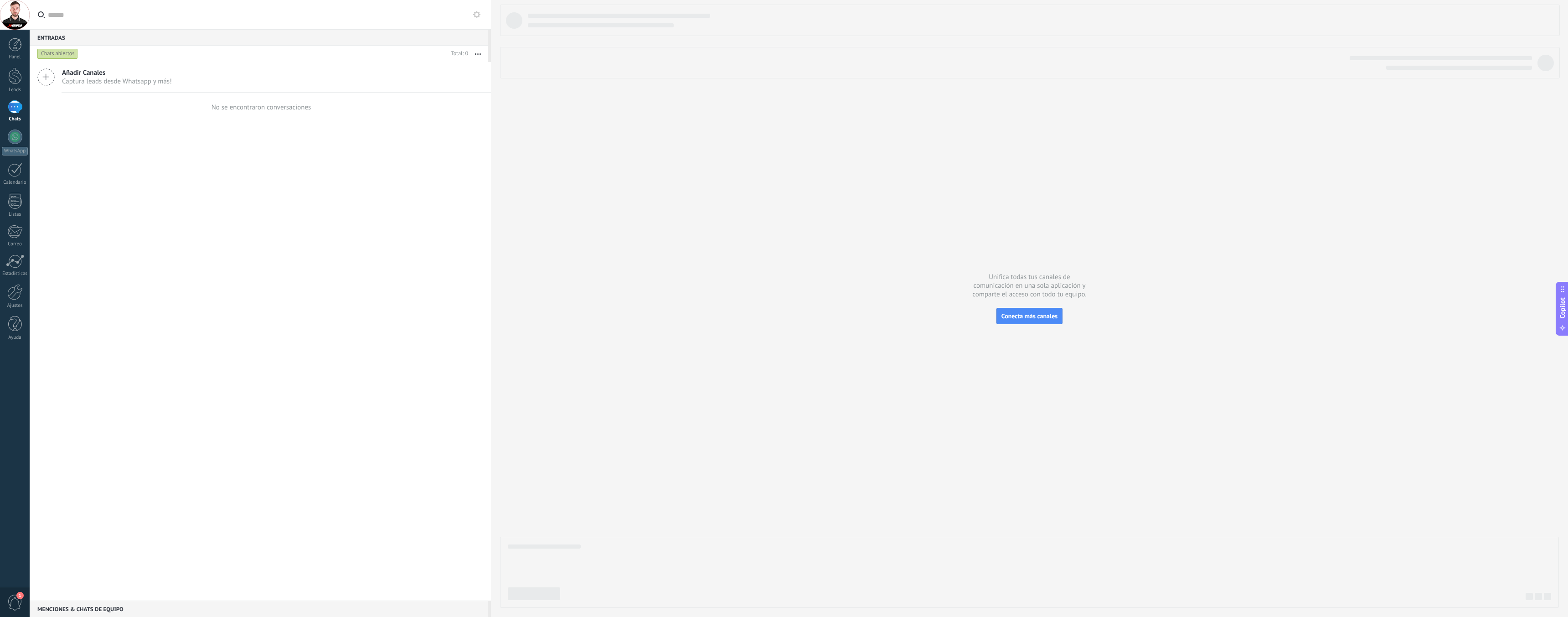
click at [50, 143] on div "Añadir Canales Captura leads desde Whatsapp y más! No se encontraron conversaci…" at bounding box center [261, 331] width 461 height 538
click at [55, 18] on input "text" at bounding box center [266, 15] width 436 height 29
click at [117, 172] on div "Añadir Canales Captura leads desde Whatsapp y más! No se encontraron conversaci…" at bounding box center [261, 331] width 461 height 538
click at [16, 299] on div at bounding box center [15, 292] width 15 height 16
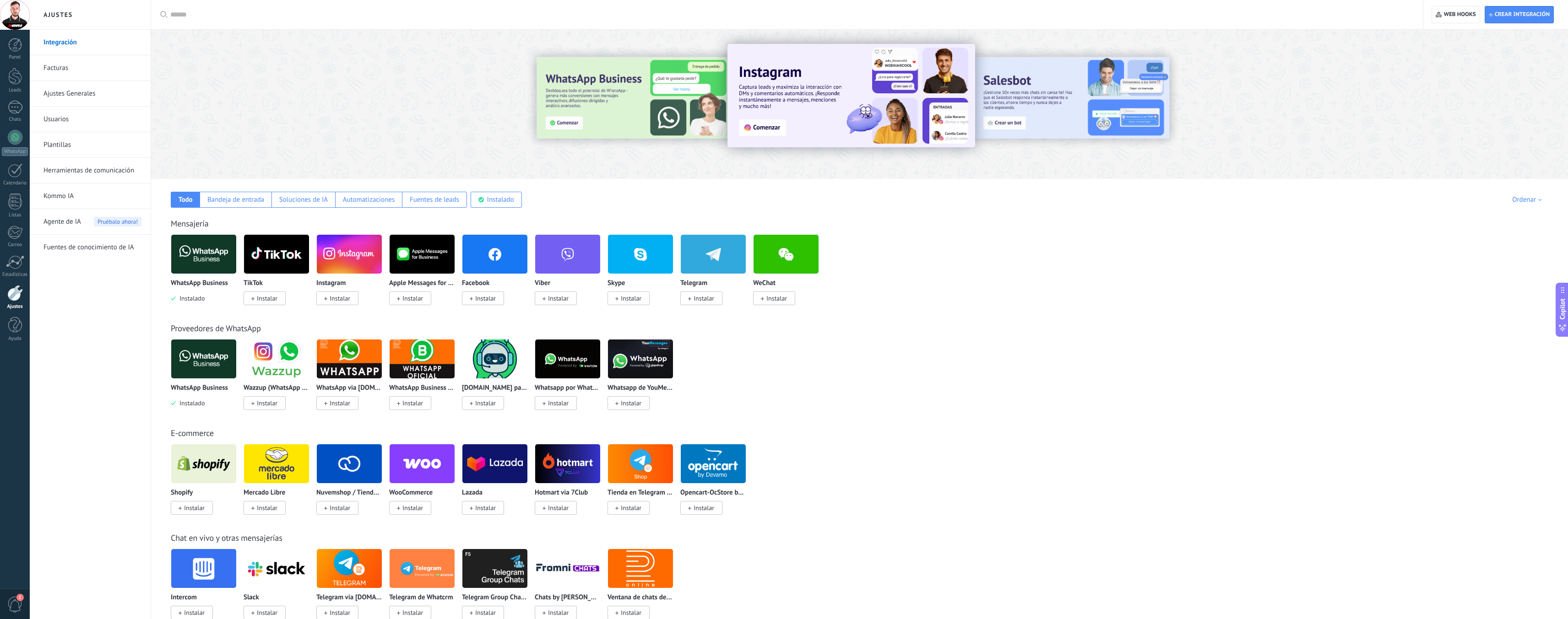
click at [201, 260] on img at bounding box center [204, 254] width 65 height 45
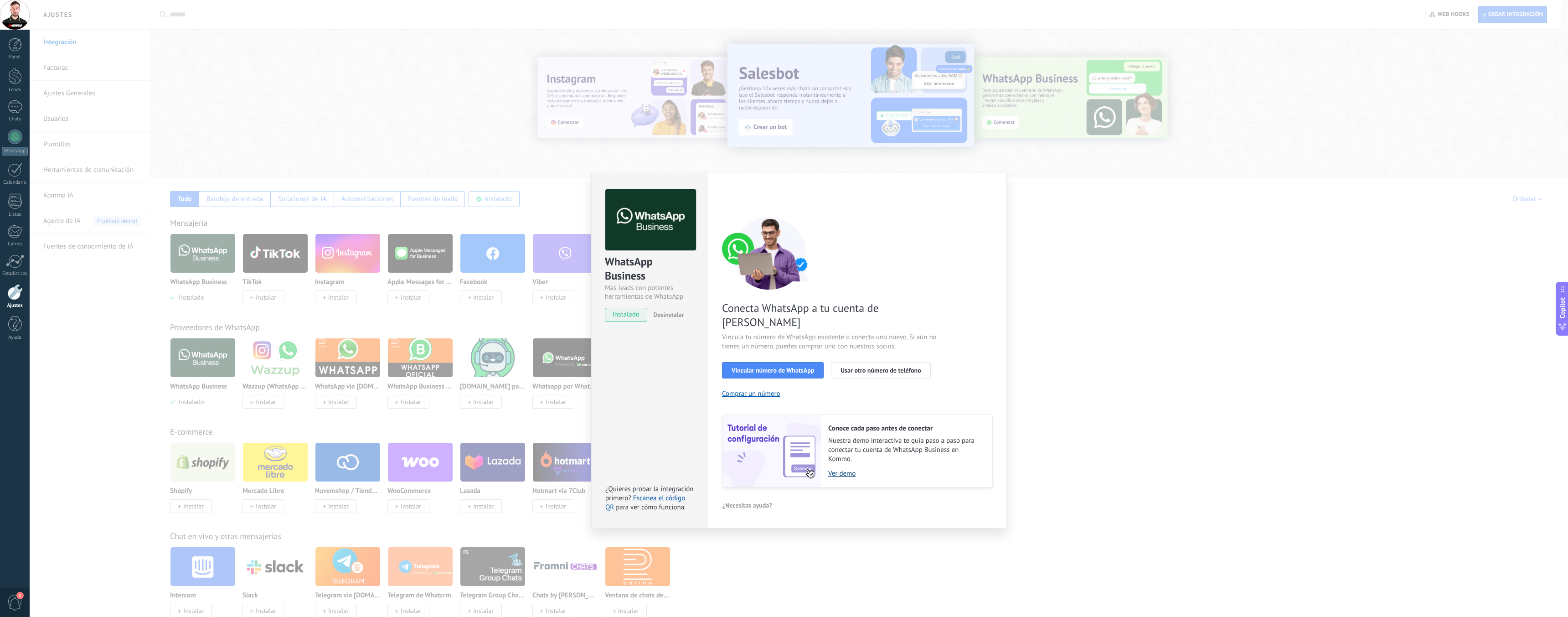
click at [839, 470] on link "Ver demo" at bounding box center [906, 474] width 155 height 9
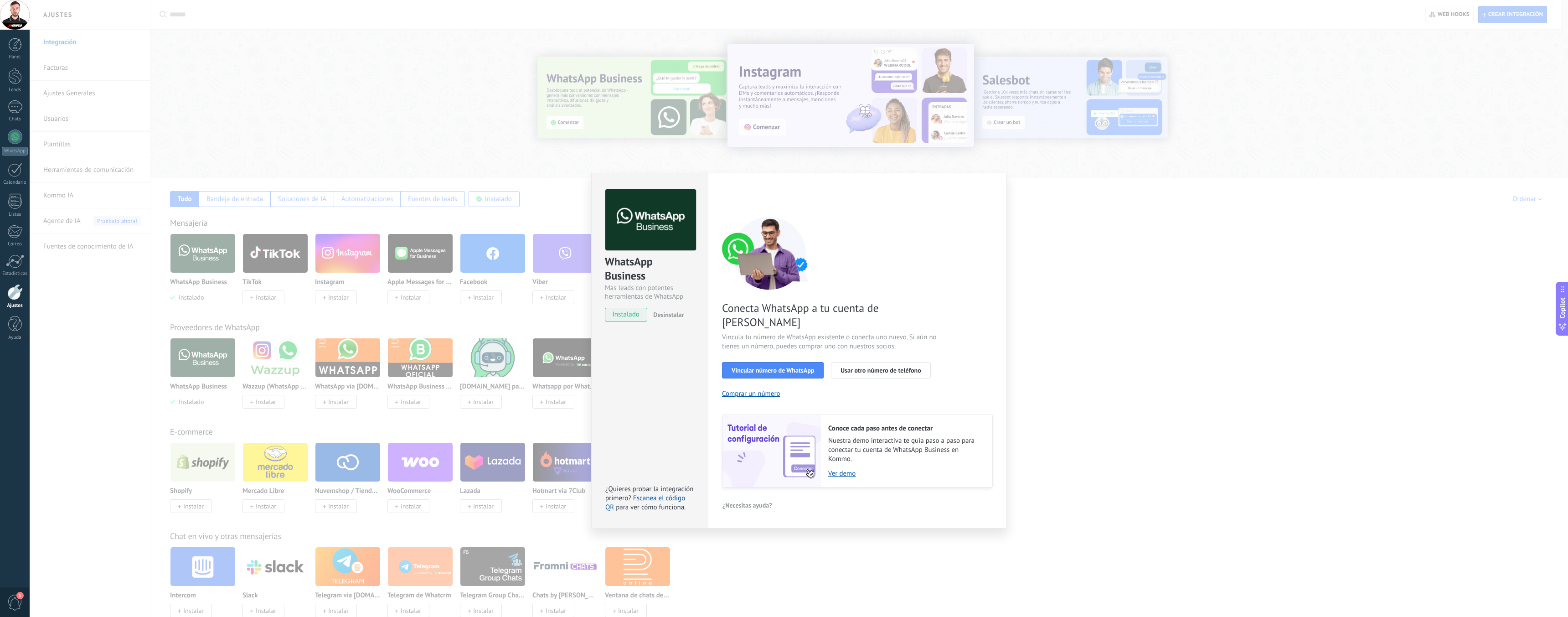
click at [462, 137] on div "WhatsApp Business Más leads con potentes herramientas de WhatsApp instalado Des…" at bounding box center [799, 308] width 1538 height 617
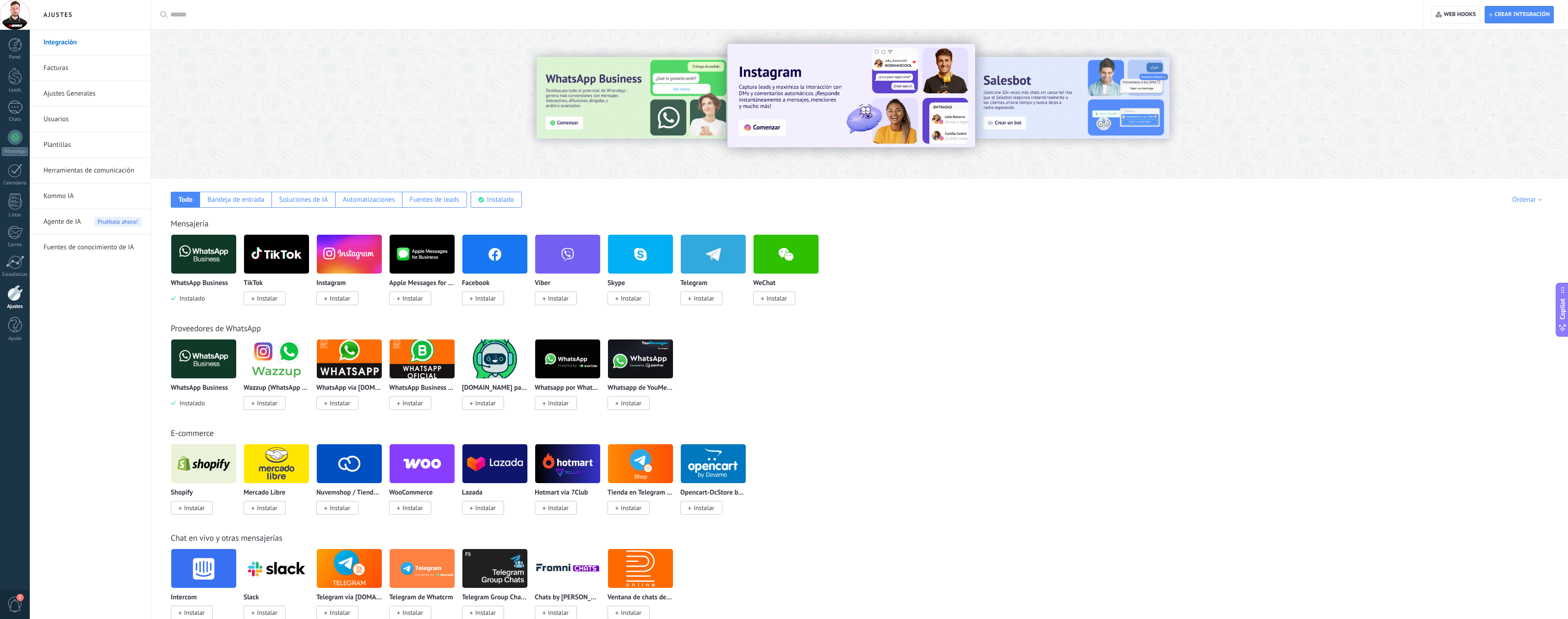
click at [284, 106] on div at bounding box center [859, 101] width 1417 height 131
